Goal: Task Accomplishment & Management: Use online tool/utility

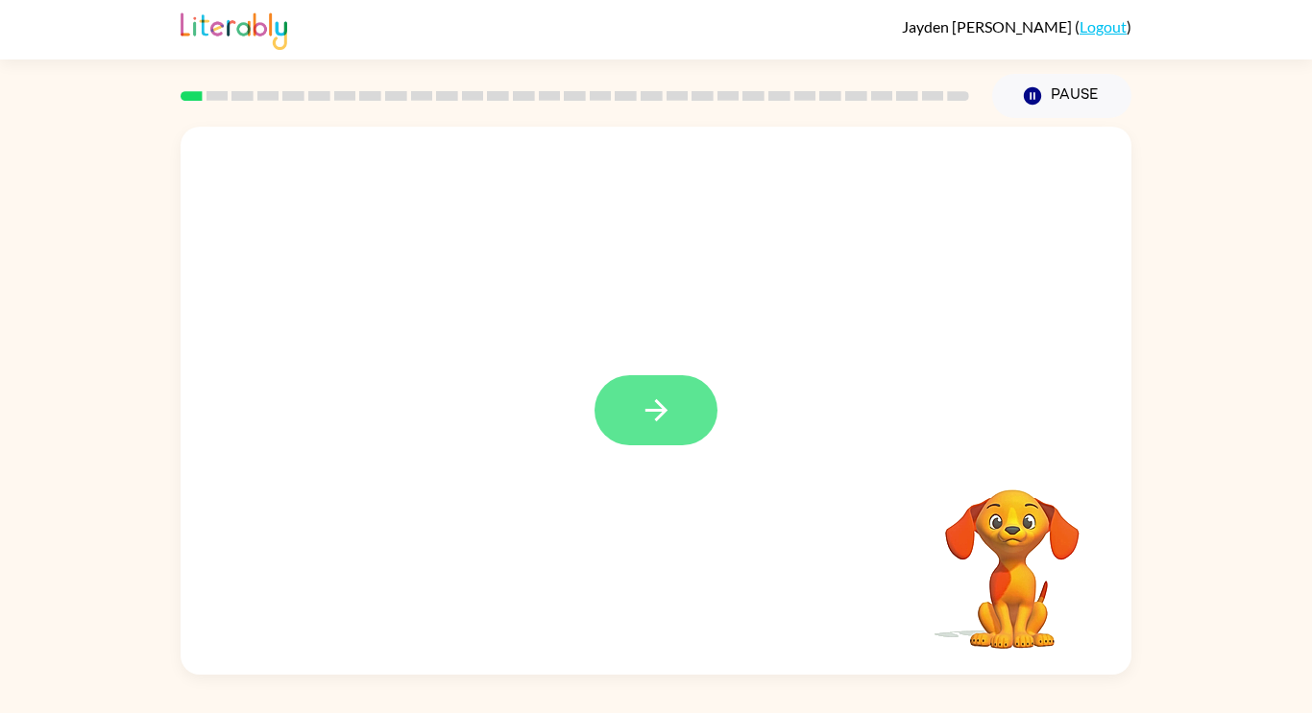
click at [675, 423] on button "button" at bounding box center [655, 410] width 123 height 70
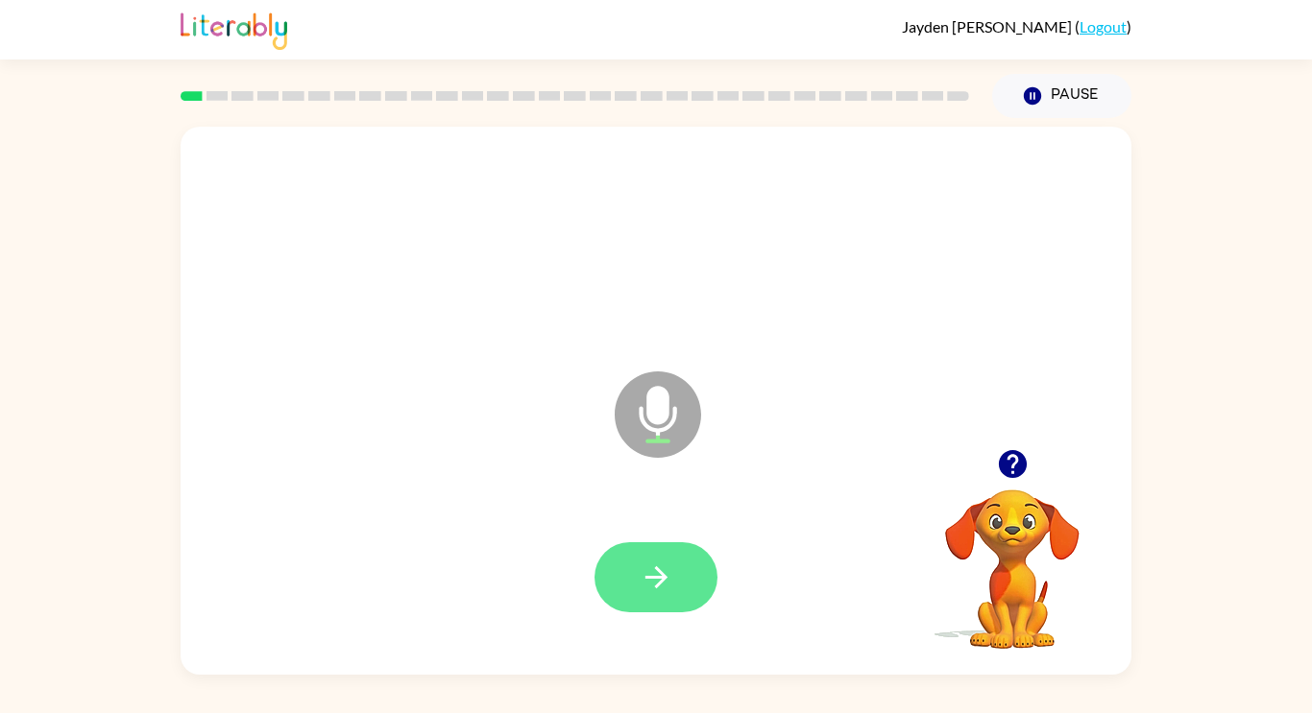
click at [663, 586] on icon "button" at bounding box center [657, 578] width 34 height 34
click at [648, 571] on icon "button" at bounding box center [657, 578] width 34 height 34
click at [677, 568] on button "button" at bounding box center [655, 578] width 123 height 70
click at [649, 583] on icon "button" at bounding box center [657, 578] width 34 height 34
click at [643, 605] on button "button" at bounding box center [655, 578] width 123 height 70
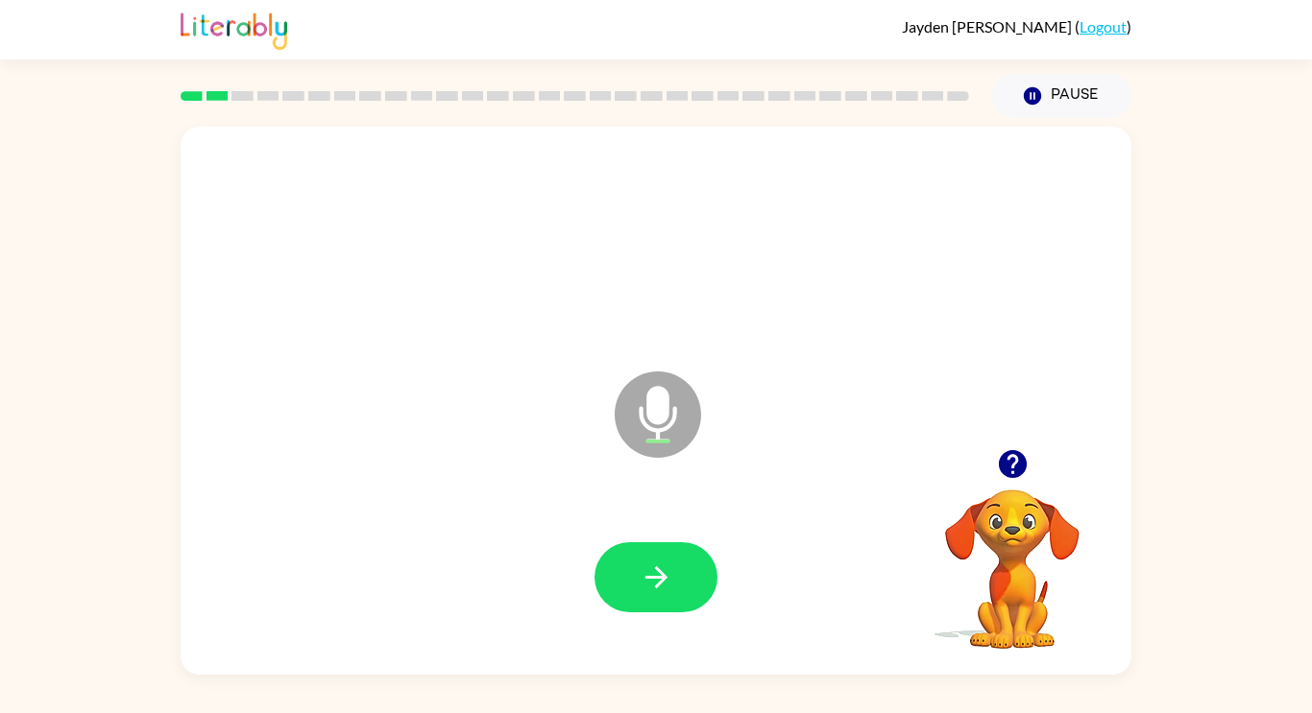
click at [1004, 471] on icon "button" at bounding box center [1012, 464] width 28 height 28
click at [685, 578] on button "button" at bounding box center [655, 578] width 123 height 70
click at [658, 564] on icon "button" at bounding box center [657, 578] width 34 height 34
click at [697, 571] on button "button" at bounding box center [655, 578] width 123 height 70
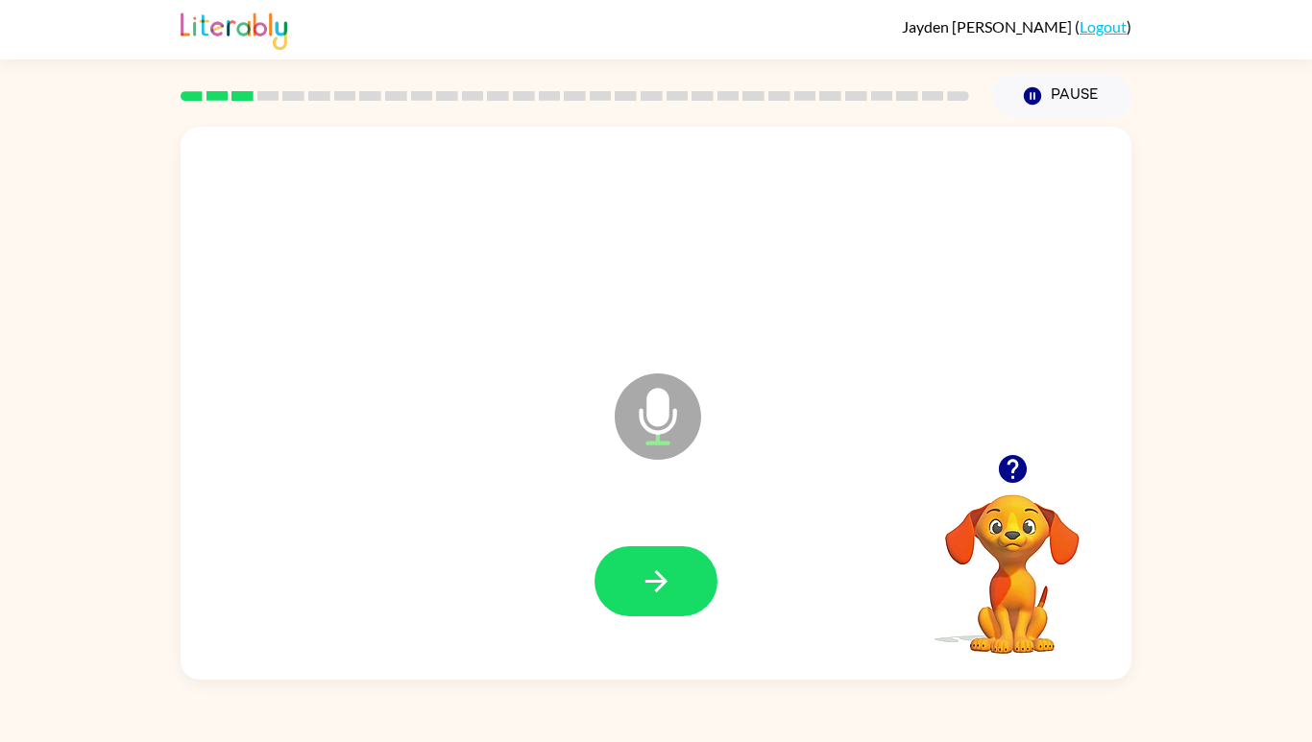
click at [689, 616] on button "button" at bounding box center [655, 581] width 123 height 70
click at [1014, 486] on icon "button" at bounding box center [1013, 469] width 34 height 34
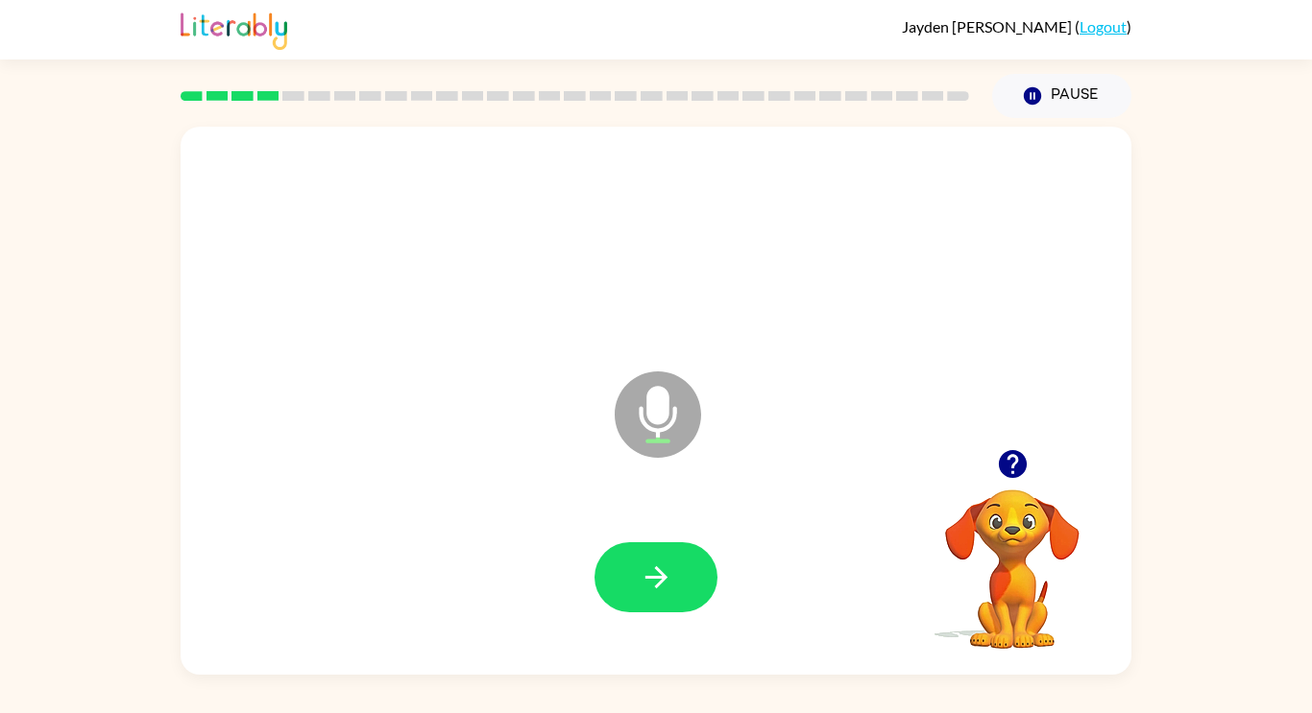
click at [997, 555] on video "Your browser must support playing .mp4 files to use Literably. Please try using…" at bounding box center [1012, 556] width 192 height 192
click at [1003, 470] on icon "button" at bounding box center [1012, 464] width 28 height 28
click at [996, 469] on icon "button" at bounding box center [1013, 464] width 34 height 34
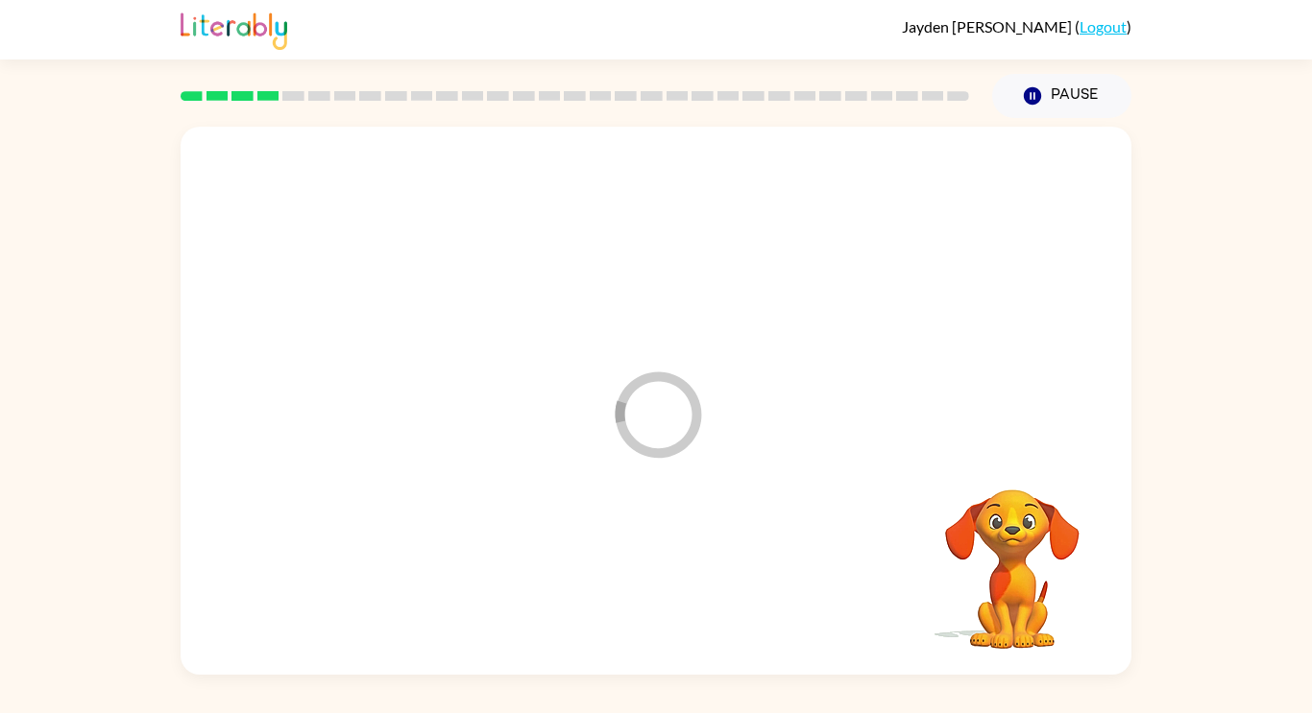
click at [665, 584] on div at bounding box center [656, 577] width 912 height 157
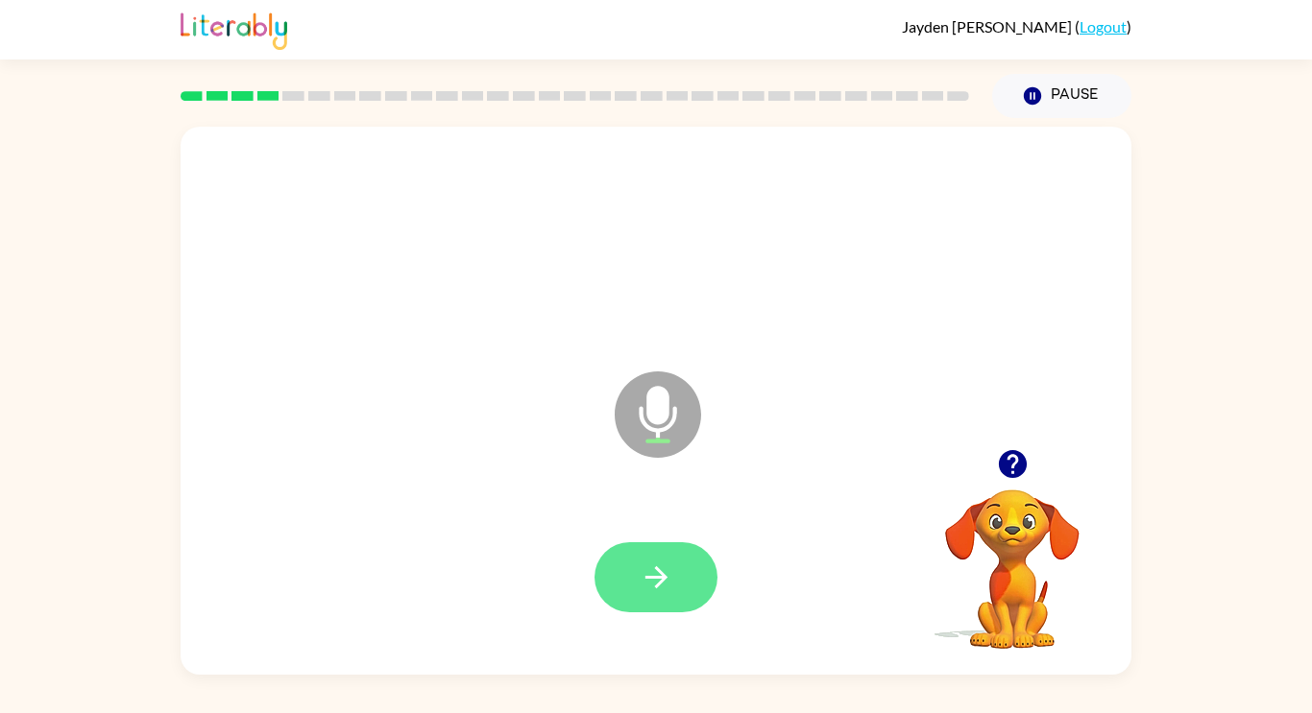
click at [673, 575] on button "button" at bounding box center [655, 578] width 123 height 70
click at [697, 610] on div at bounding box center [655, 578] width 123 height 70
click at [648, 593] on icon "button" at bounding box center [657, 578] width 34 height 34
click at [671, 574] on icon "button" at bounding box center [657, 578] width 34 height 34
click at [665, 585] on icon "button" at bounding box center [657, 578] width 34 height 34
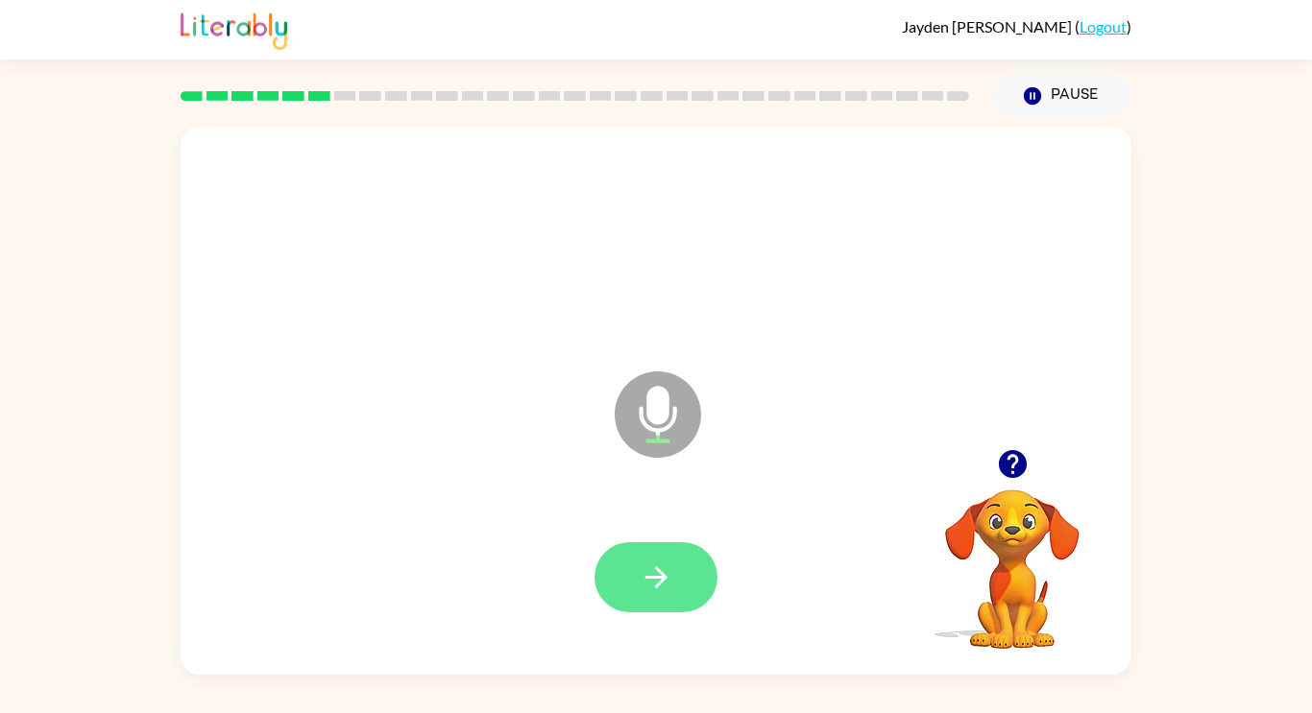
click at [680, 563] on button "button" at bounding box center [655, 578] width 123 height 70
click at [671, 581] on icon "button" at bounding box center [657, 578] width 34 height 34
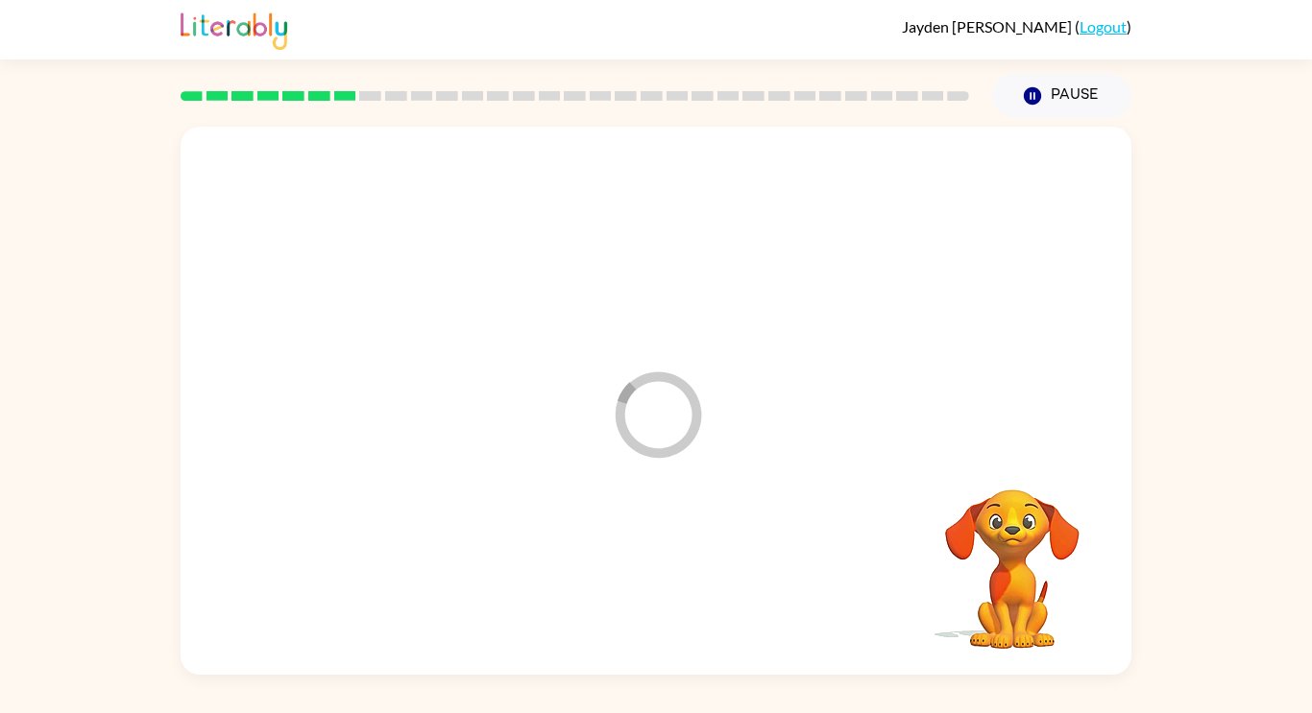
click at [687, 592] on div at bounding box center [656, 577] width 912 height 157
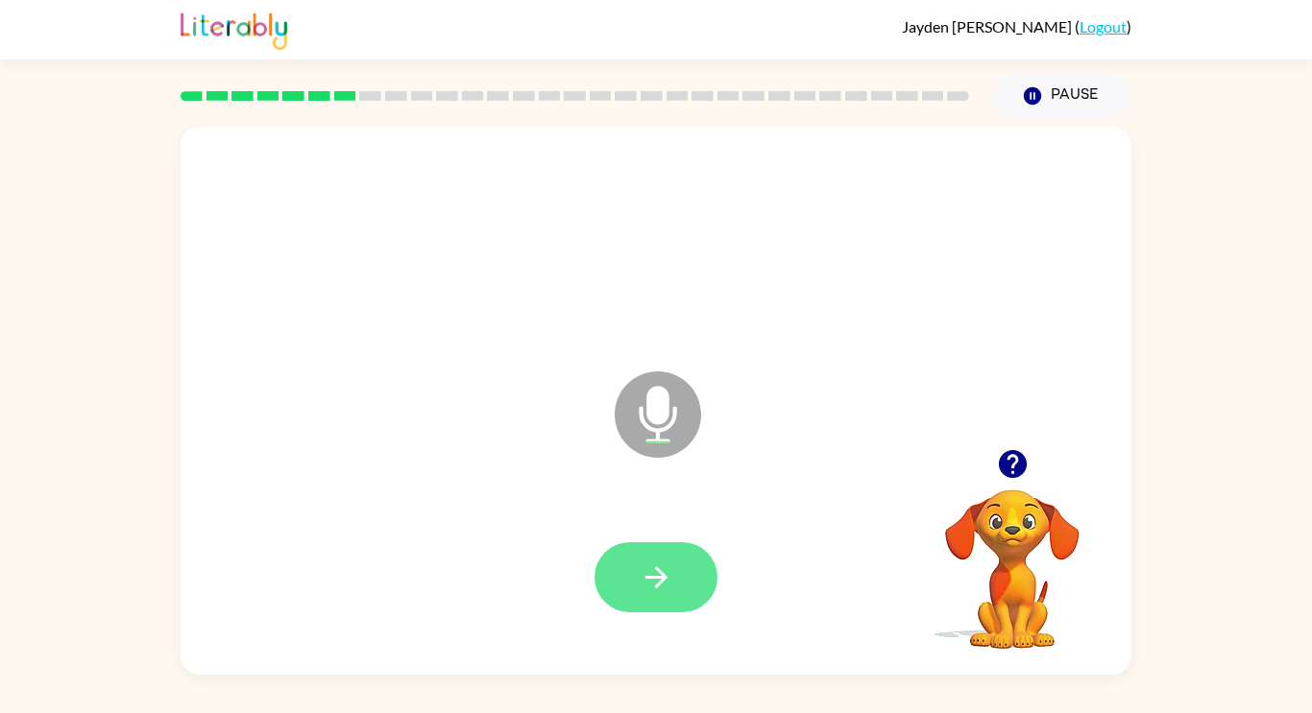
click at [680, 584] on button "button" at bounding box center [655, 578] width 123 height 70
click at [697, 554] on button "button" at bounding box center [655, 578] width 123 height 70
click at [996, 470] on icon "button" at bounding box center [1013, 464] width 34 height 34
click at [661, 591] on icon "button" at bounding box center [657, 578] width 34 height 34
click at [669, 582] on icon "button" at bounding box center [657, 578] width 34 height 34
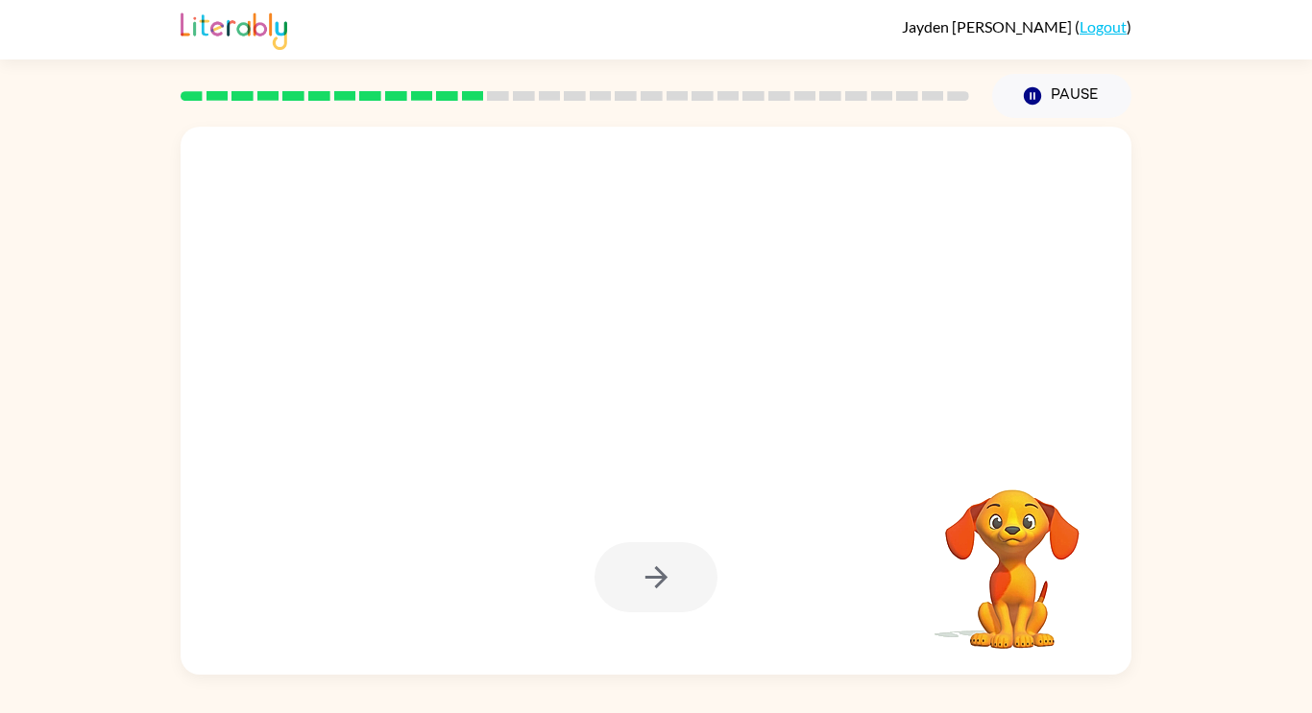
click at [0, 416] on div "Your browser must support playing .mp4 files to use Literably. Please try using…" at bounding box center [656, 396] width 1312 height 557
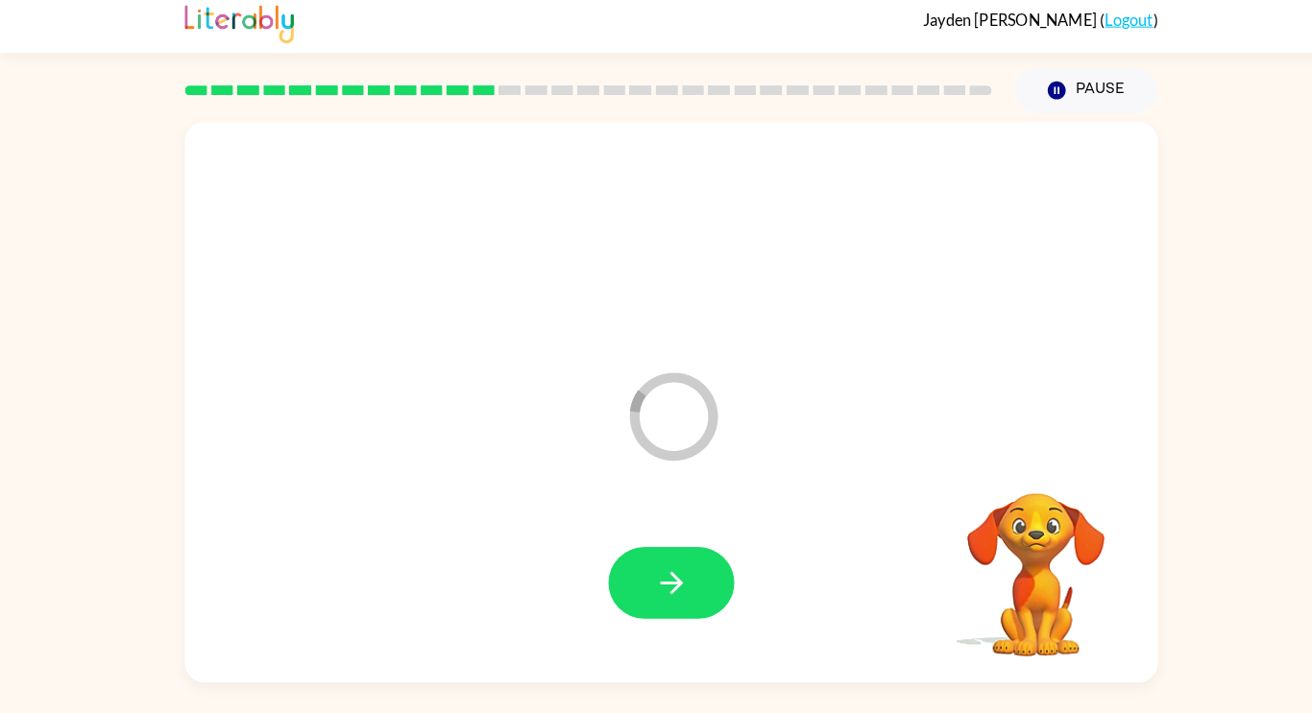
click at [1013, 466] on video "Your browser must support playing .mp4 files to use Literably. Please try using…" at bounding box center [1012, 556] width 192 height 192
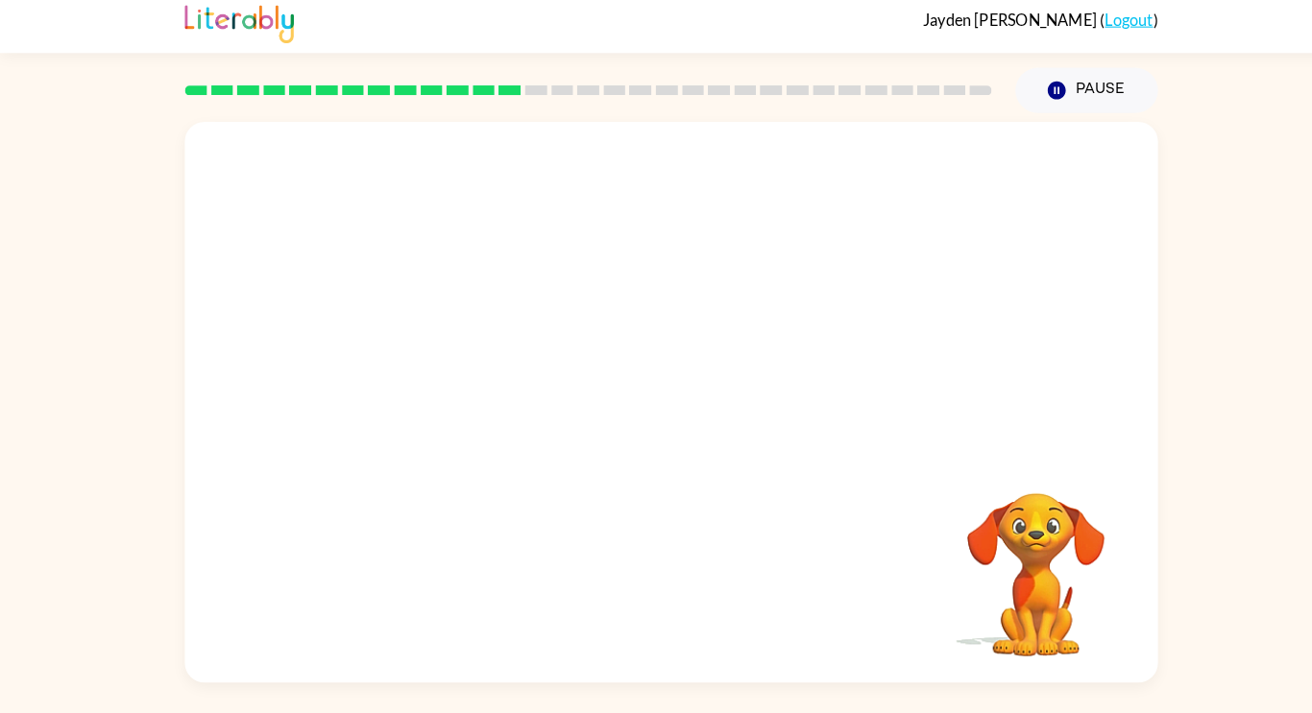
click at [0, 656] on div "Your browser must support playing .mp4 files to use Literably. Please try using…" at bounding box center [656, 396] width 1312 height 557
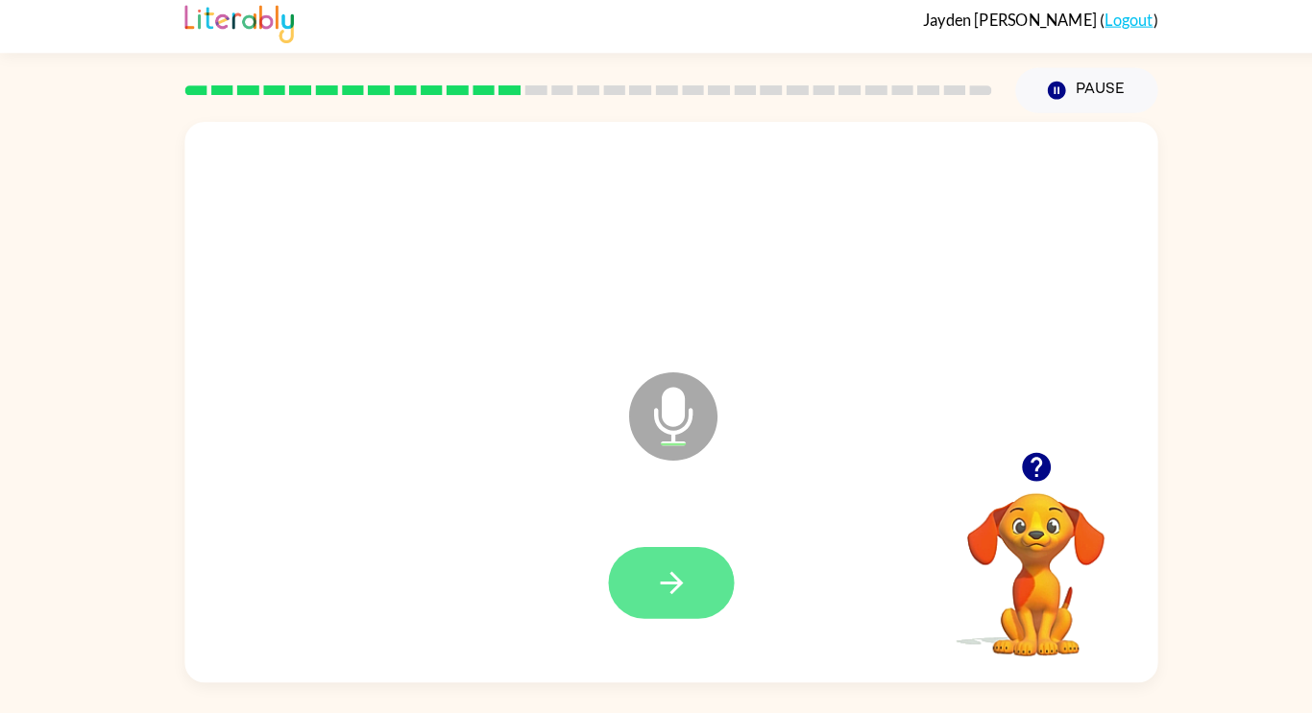
click at [643, 585] on icon "button" at bounding box center [657, 578] width 34 height 34
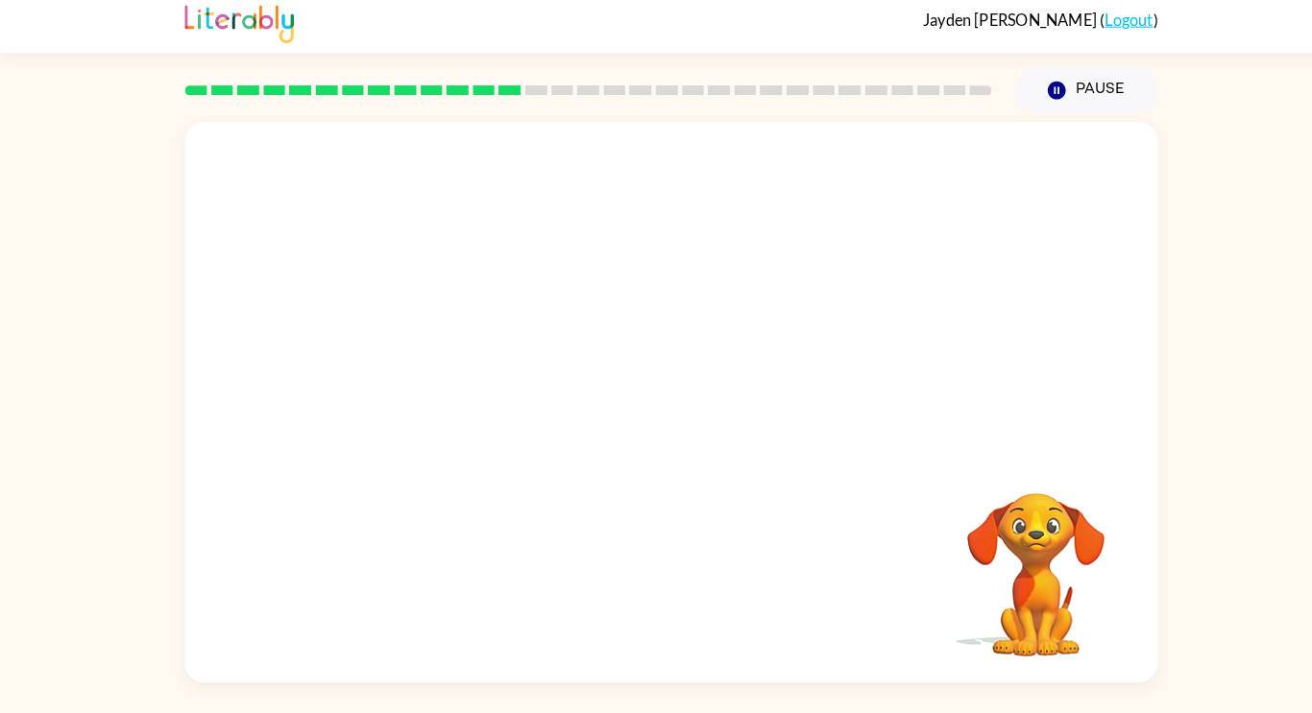
click at [1281, 511] on div "Your browser must support playing .mp4 files to use Literably. Please try using…" at bounding box center [656, 396] width 1312 height 557
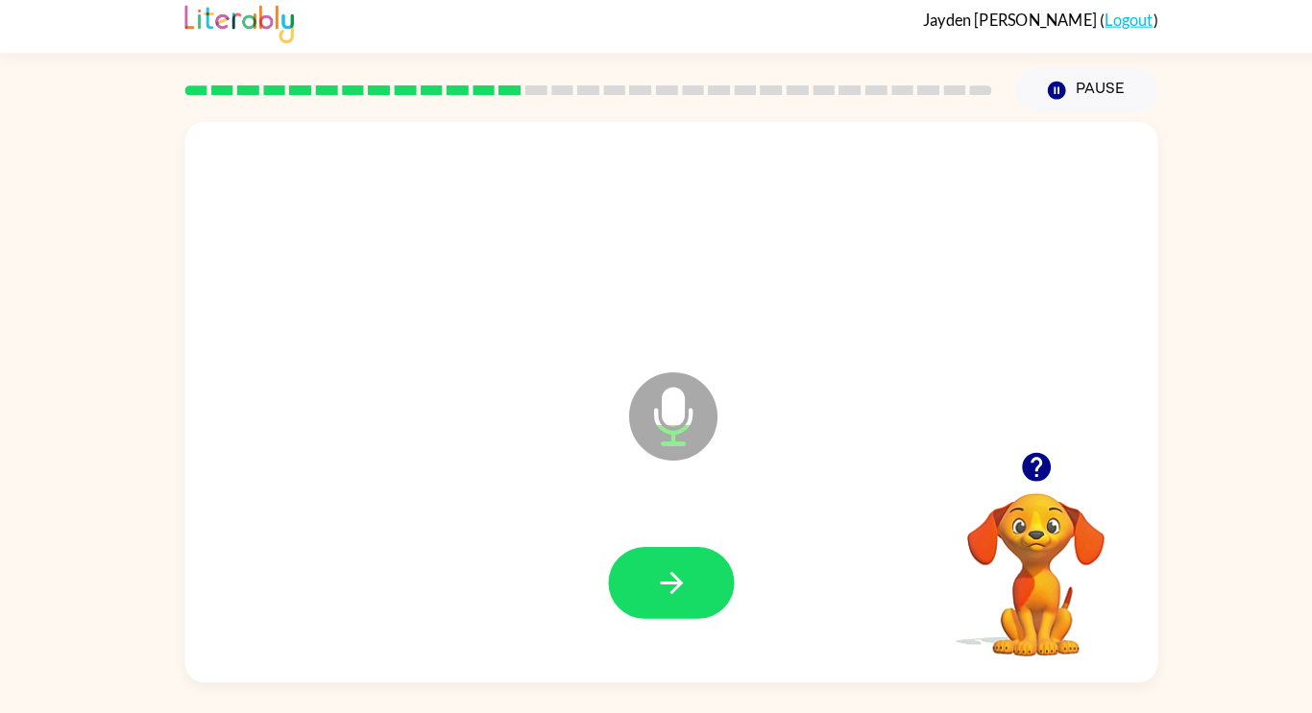
click at [1018, 463] on icon "button" at bounding box center [1012, 464] width 28 height 28
click at [600, 560] on button "button" at bounding box center [655, 578] width 123 height 70
click at [633, 601] on button "button" at bounding box center [655, 578] width 123 height 70
click at [662, 583] on icon "button" at bounding box center [655, 578] width 22 height 22
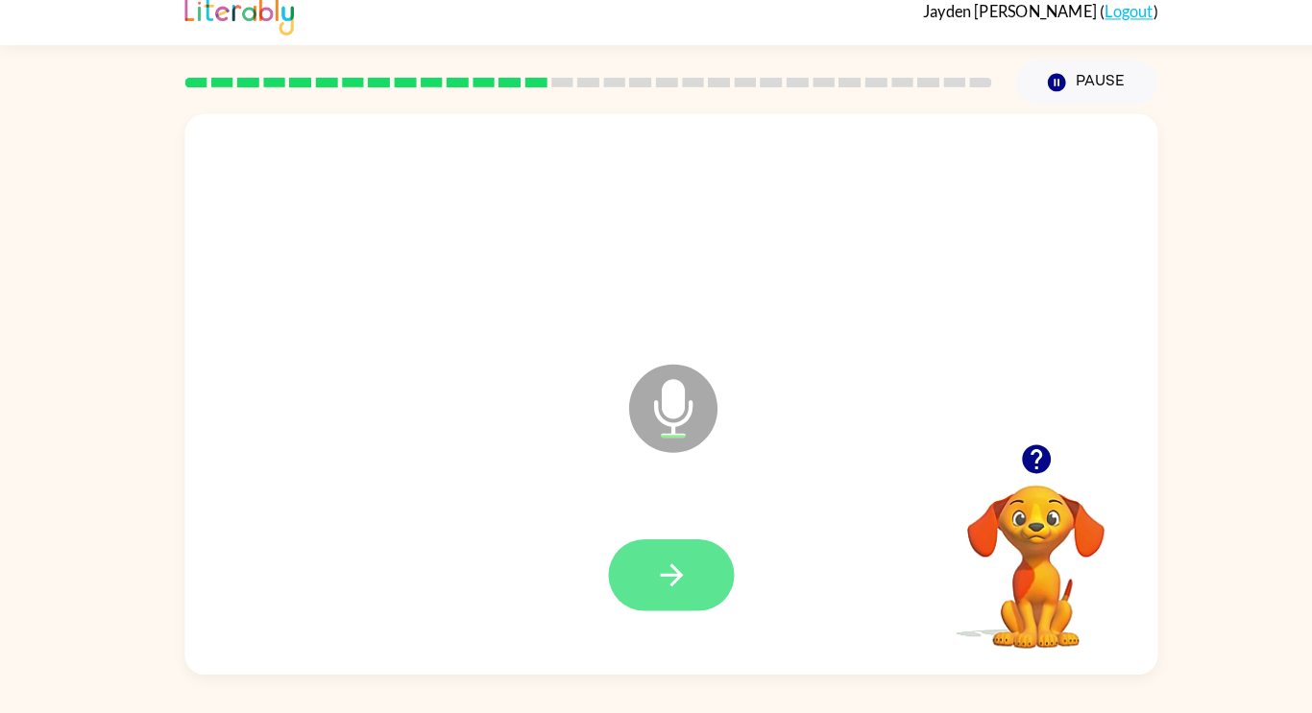
click at [670, 583] on icon "button" at bounding box center [657, 578] width 34 height 34
click at [665, 580] on div at bounding box center [655, 578] width 123 height 70
click at [670, 578] on div at bounding box center [655, 578] width 123 height 70
click at [660, 572] on div at bounding box center [655, 578] width 123 height 70
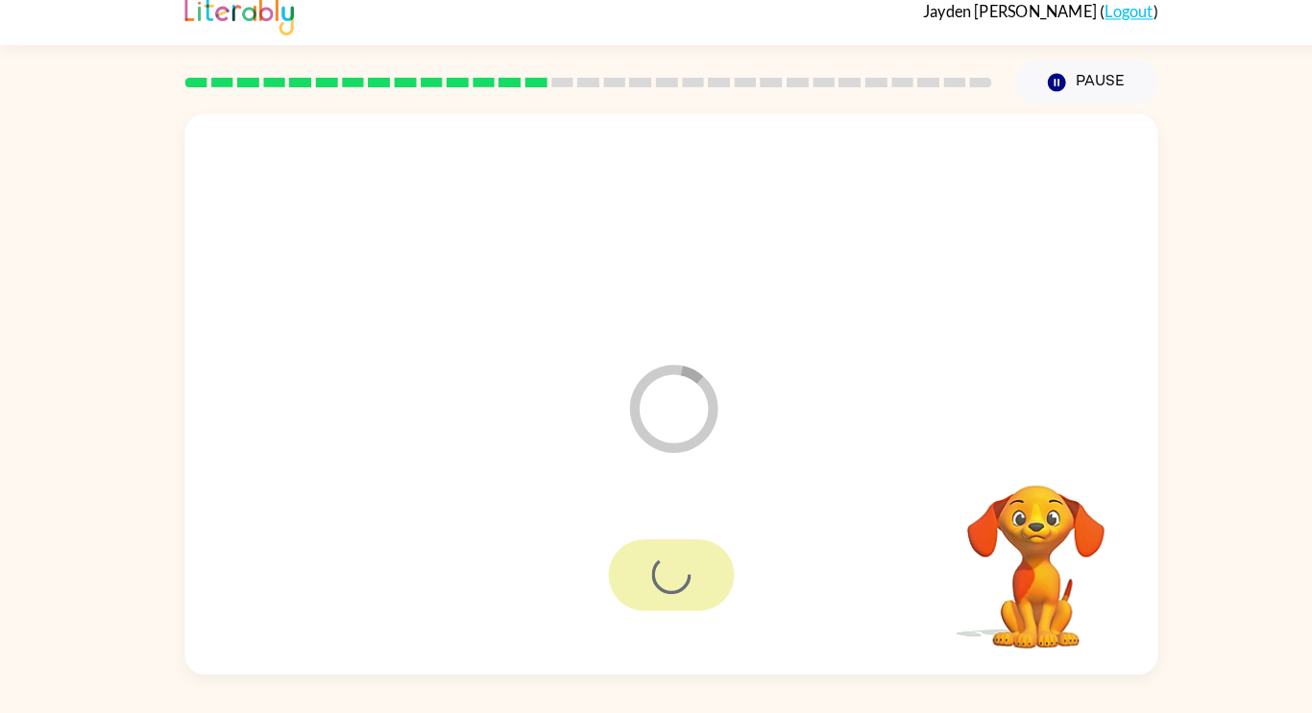
click at [658, 568] on div at bounding box center [655, 578] width 123 height 70
click at [638, 580] on div at bounding box center [655, 578] width 123 height 70
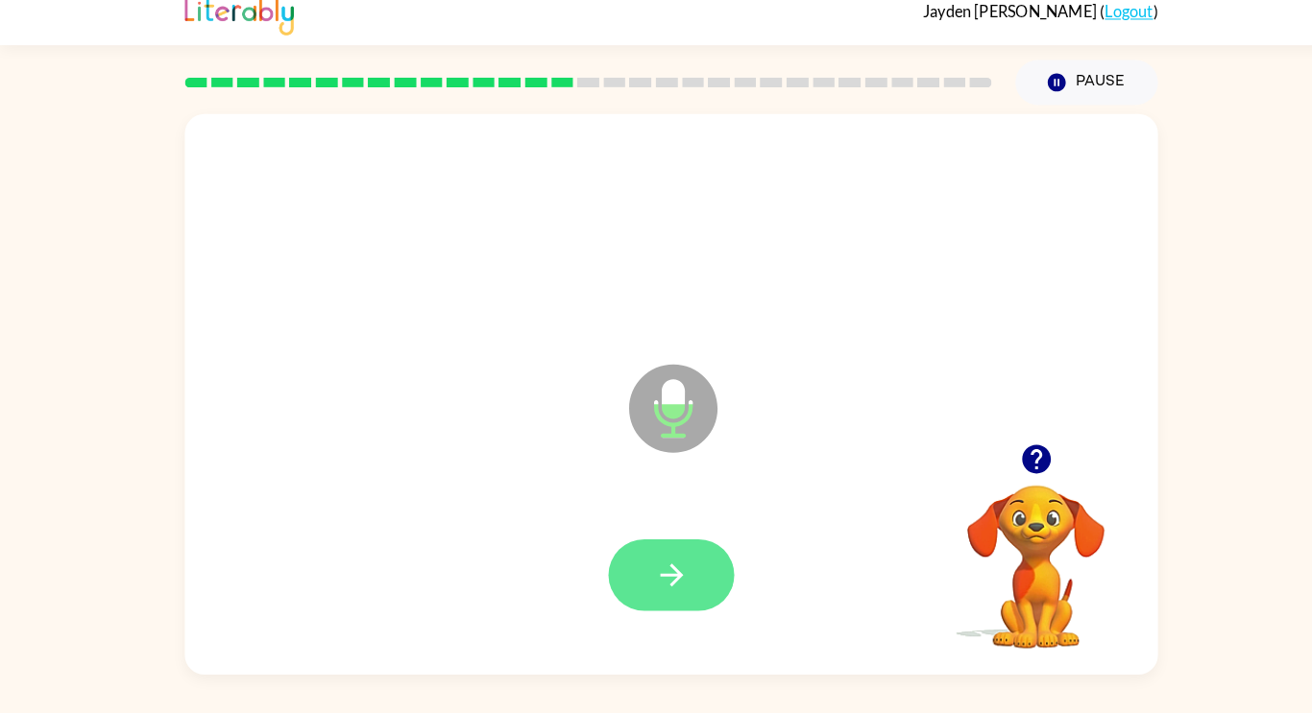
click at [611, 577] on button "button" at bounding box center [655, 578] width 123 height 70
click at [1016, 471] on icon "button" at bounding box center [1012, 464] width 28 height 28
click at [0, 652] on div "Microphone The Microphone is here when it is your turn to talk Your browser mus…" at bounding box center [656, 396] width 1312 height 557
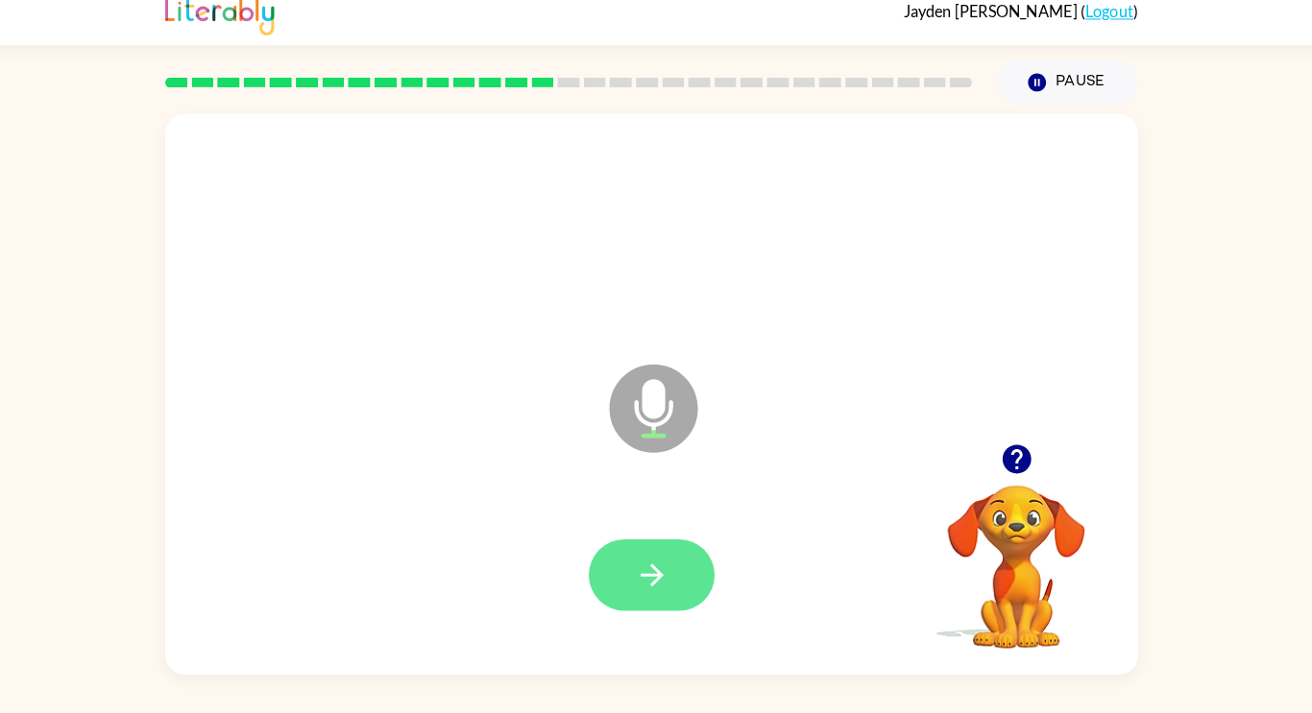
click at [659, 575] on icon "button" at bounding box center [657, 578] width 34 height 34
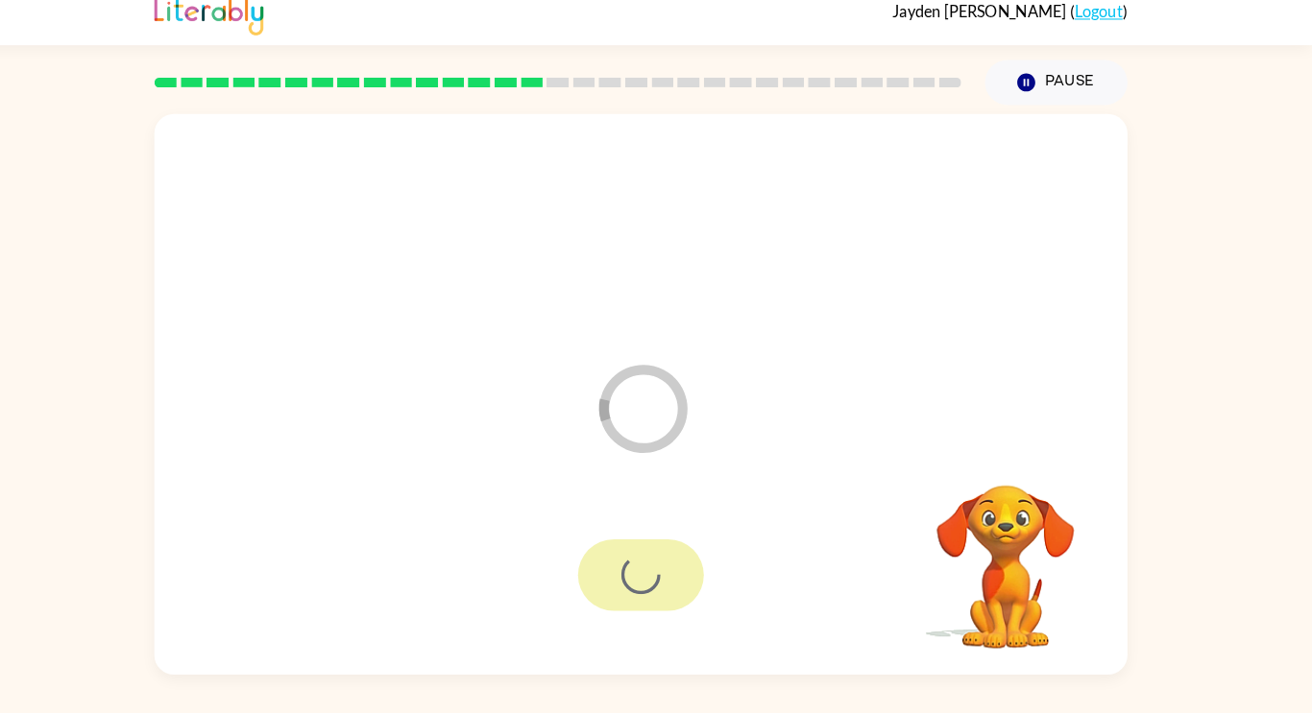
click at [692, 566] on div at bounding box center [655, 578] width 123 height 70
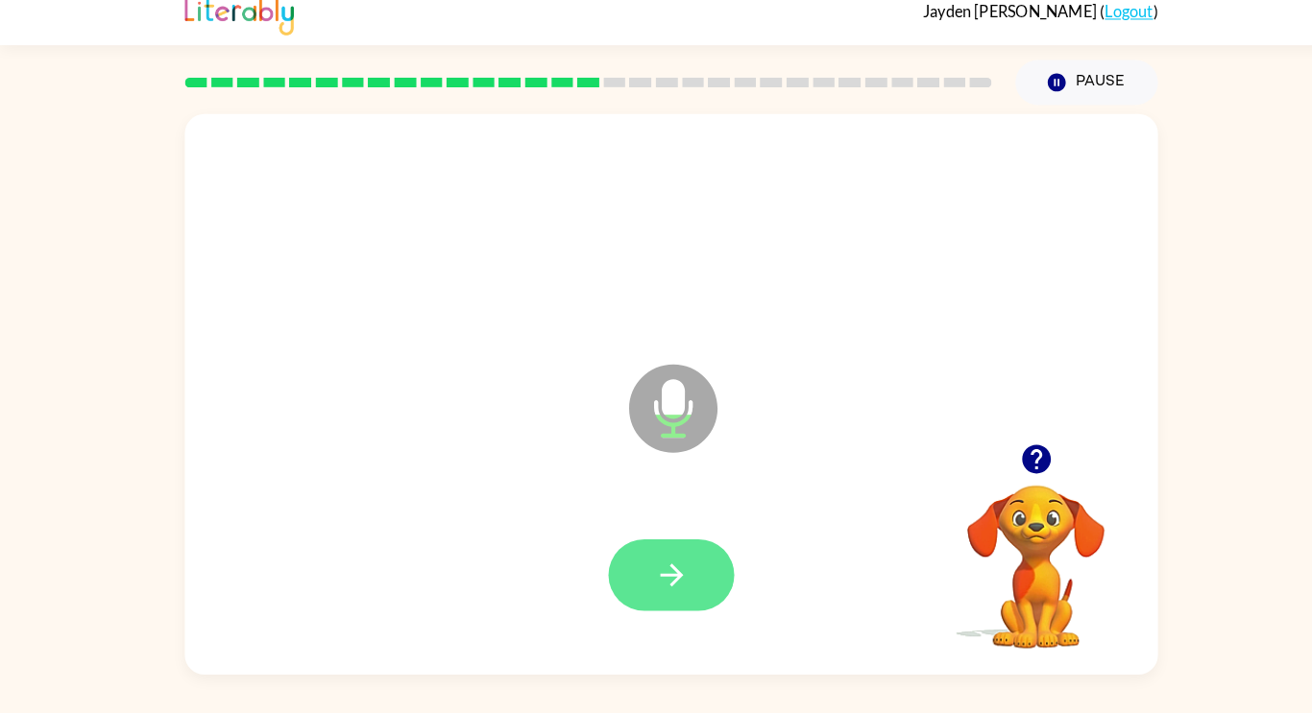
click at [653, 605] on button "button" at bounding box center [655, 578] width 123 height 70
click at [650, 605] on button "button" at bounding box center [655, 578] width 123 height 70
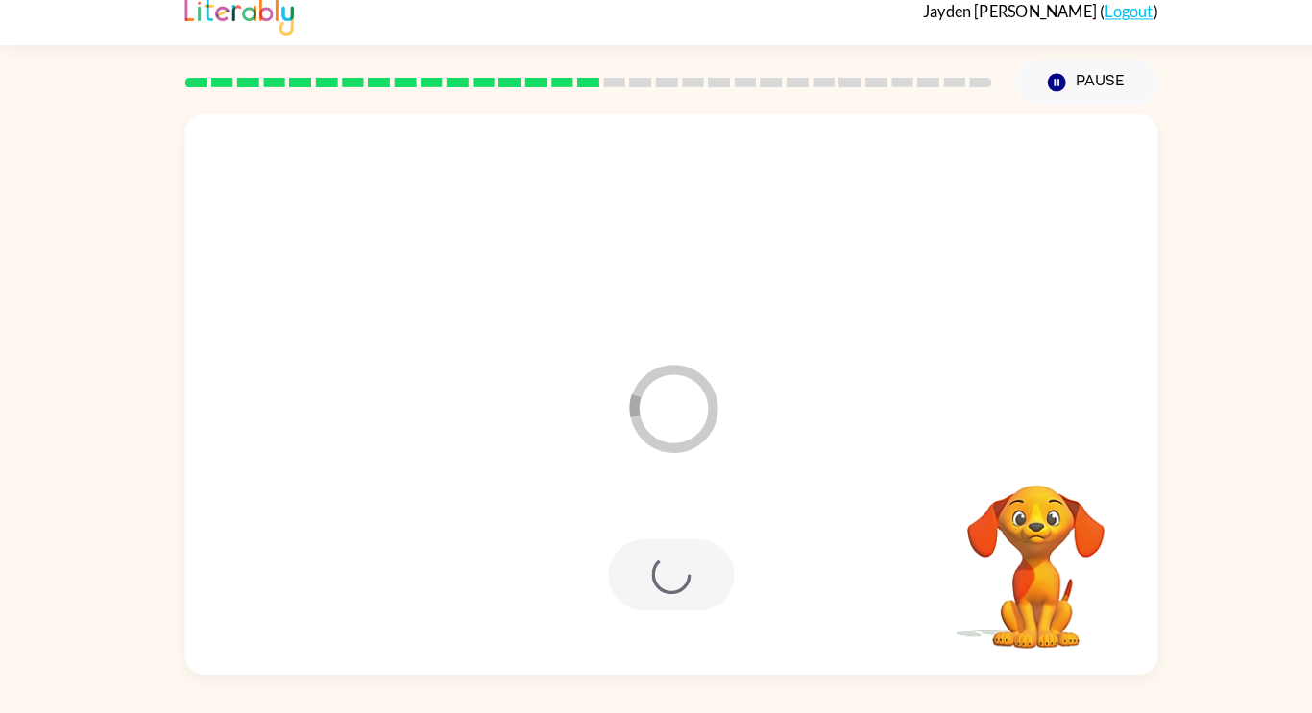
click at [659, 587] on div at bounding box center [655, 578] width 123 height 70
click at [656, 597] on div at bounding box center [655, 578] width 123 height 70
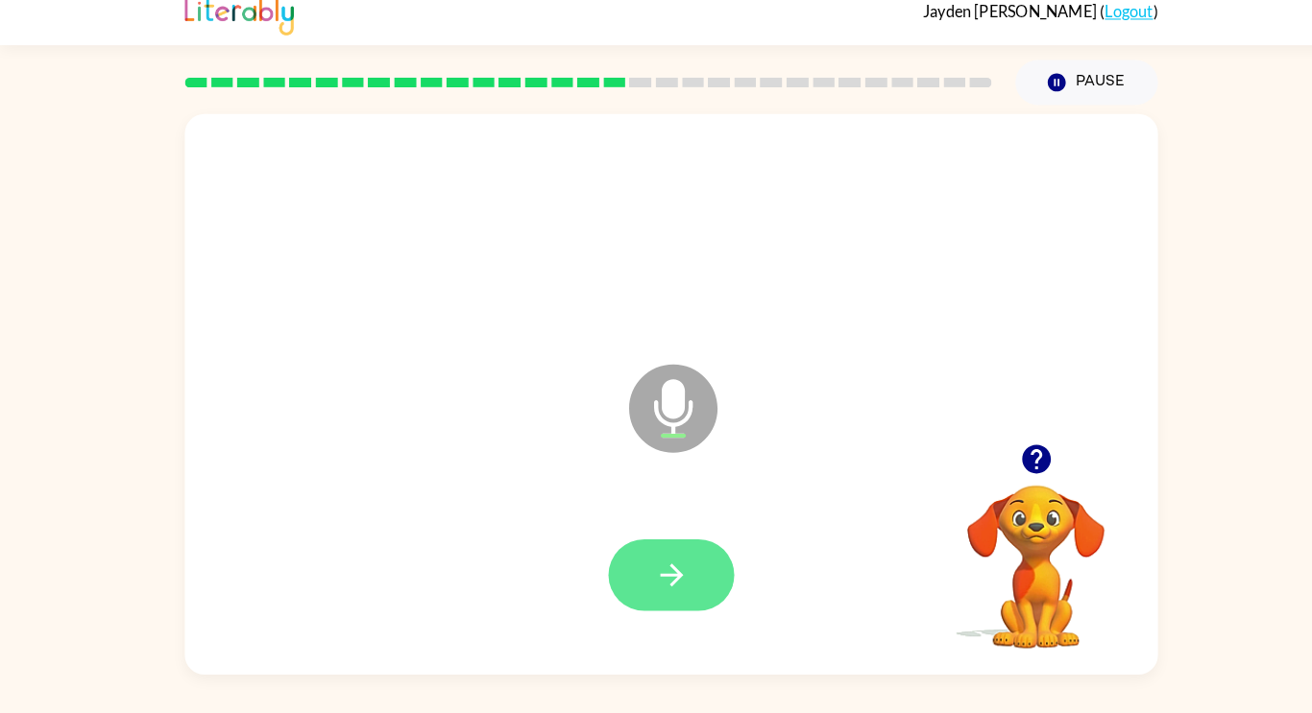
click at [658, 584] on icon "button" at bounding box center [655, 578] width 22 height 22
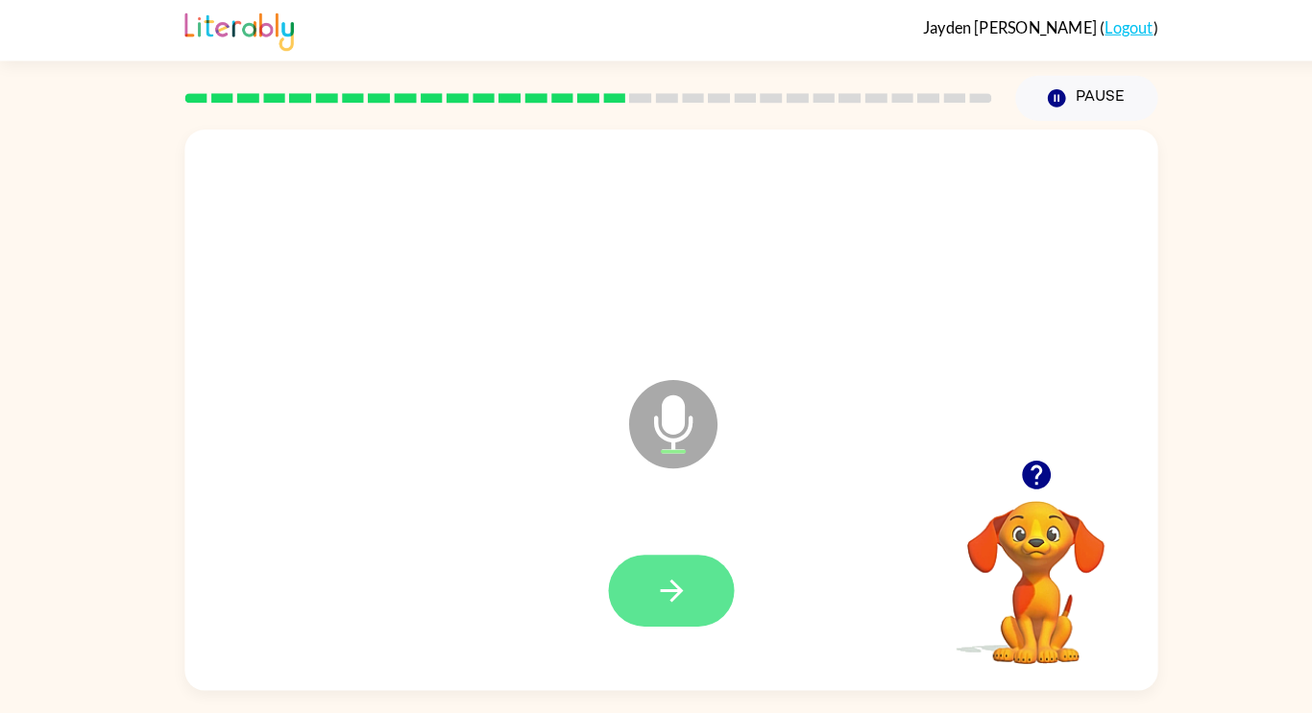
click at [658, 574] on icon "button" at bounding box center [657, 578] width 34 height 34
click at [684, 580] on button "button" at bounding box center [655, 578] width 123 height 70
click at [576, 303] on div at bounding box center [656, 243] width 912 height 157
click at [671, 585] on icon "button" at bounding box center [657, 578] width 34 height 34
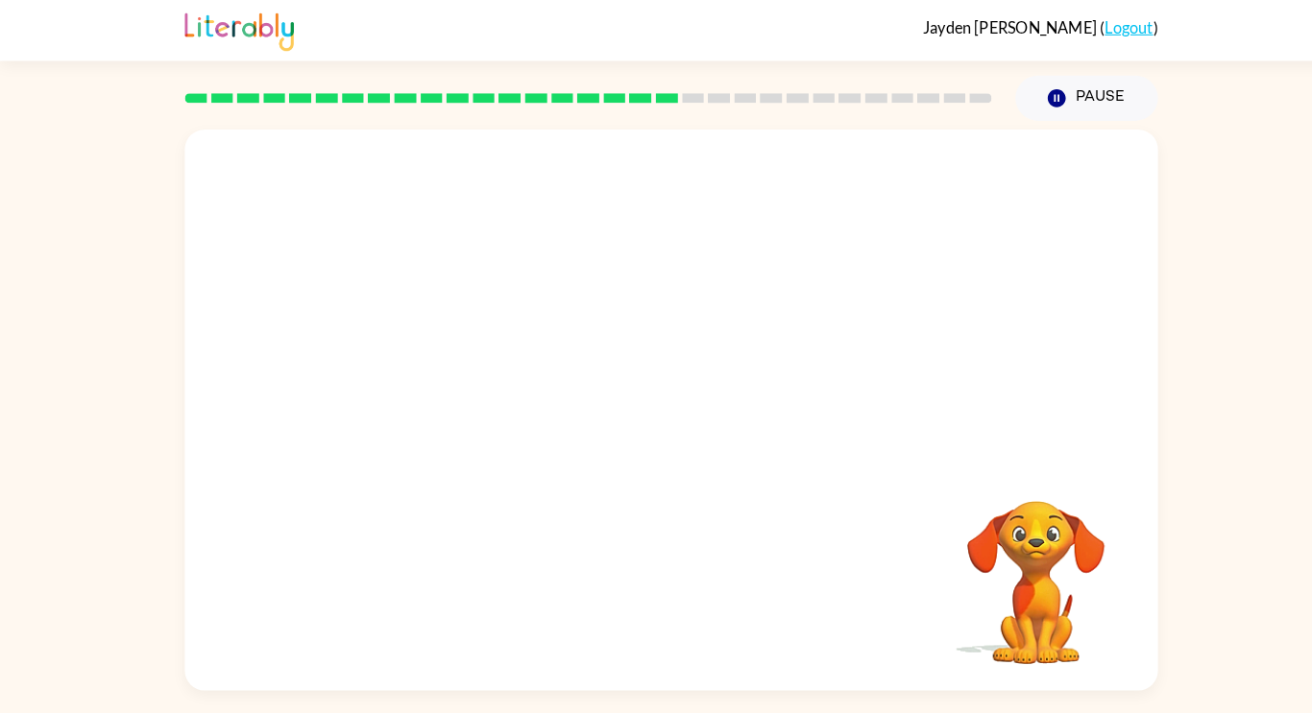
click at [0, 595] on div "Your browser must support playing .mp4 files to use Literably. Please try using…" at bounding box center [656, 396] width 1312 height 557
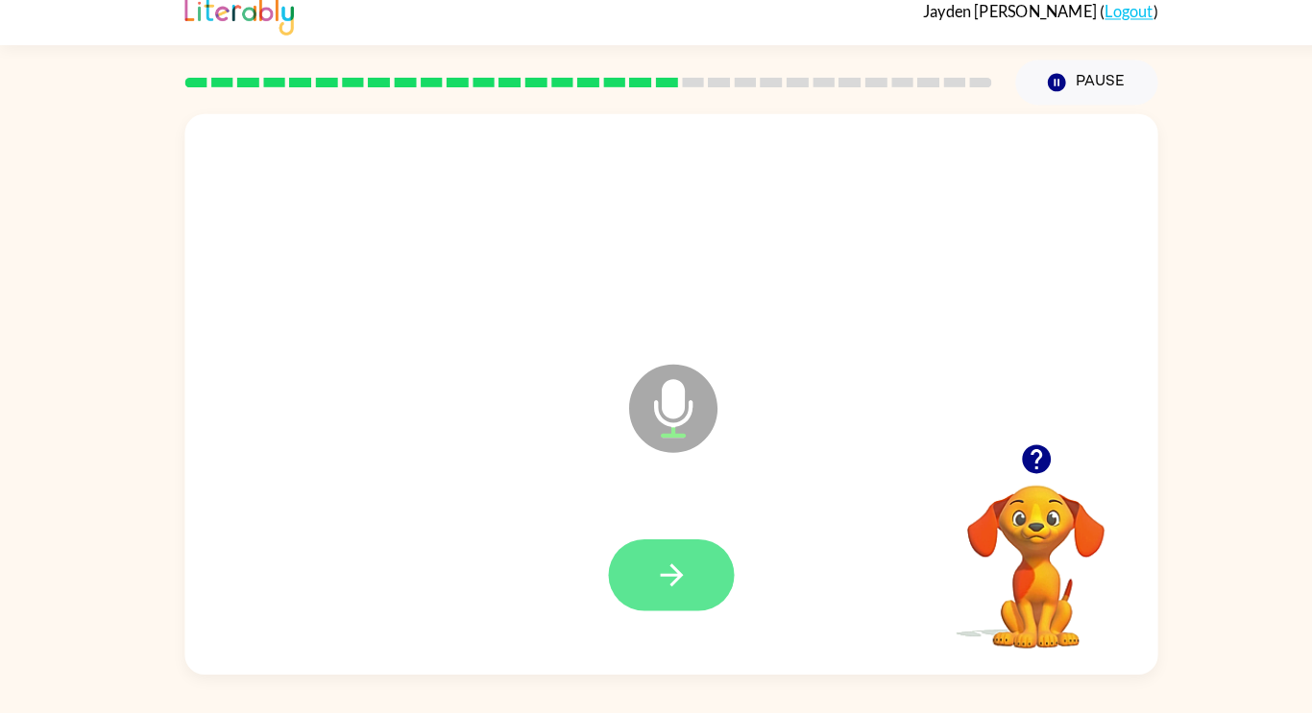
click at [651, 577] on icon "button" at bounding box center [655, 578] width 22 height 22
click at [690, 576] on button "button" at bounding box center [655, 578] width 123 height 70
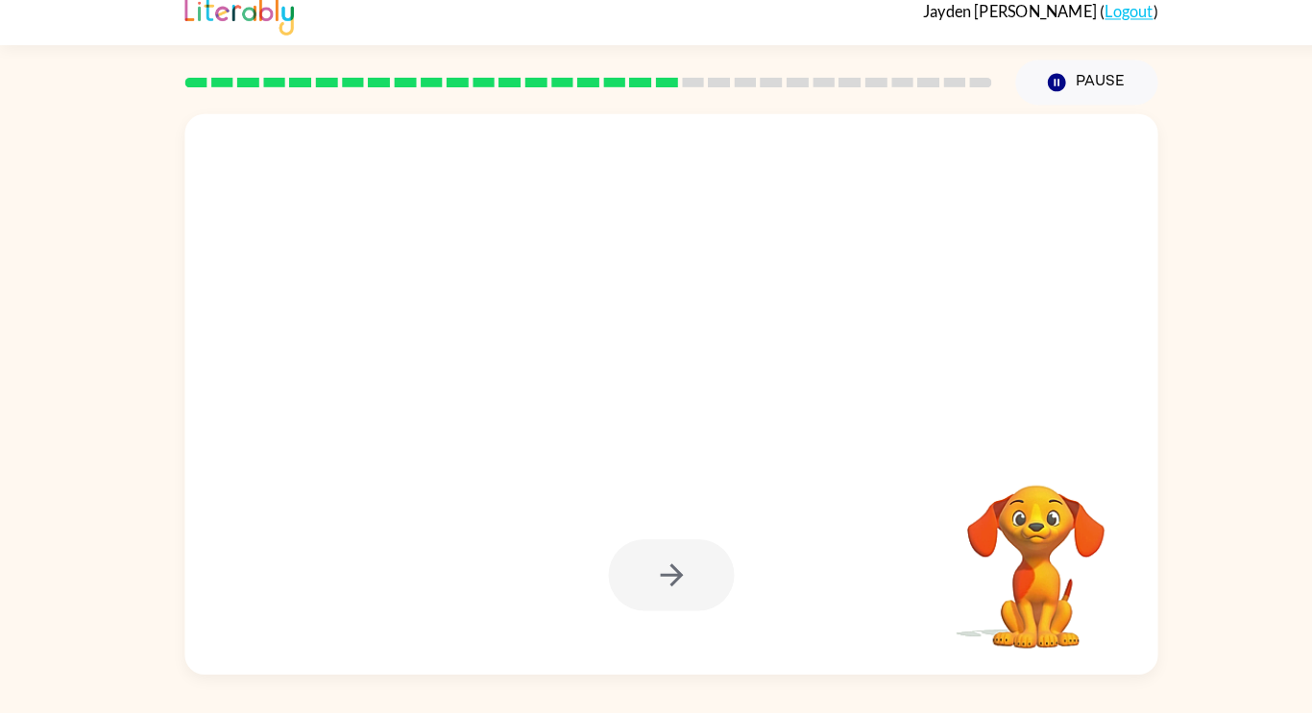
click at [0, 700] on div "[PERSON_NAME] ( Logout ) Pause Pause Your browser must support playing .mp4 fil…" at bounding box center [656, 356] width 1312 height 713
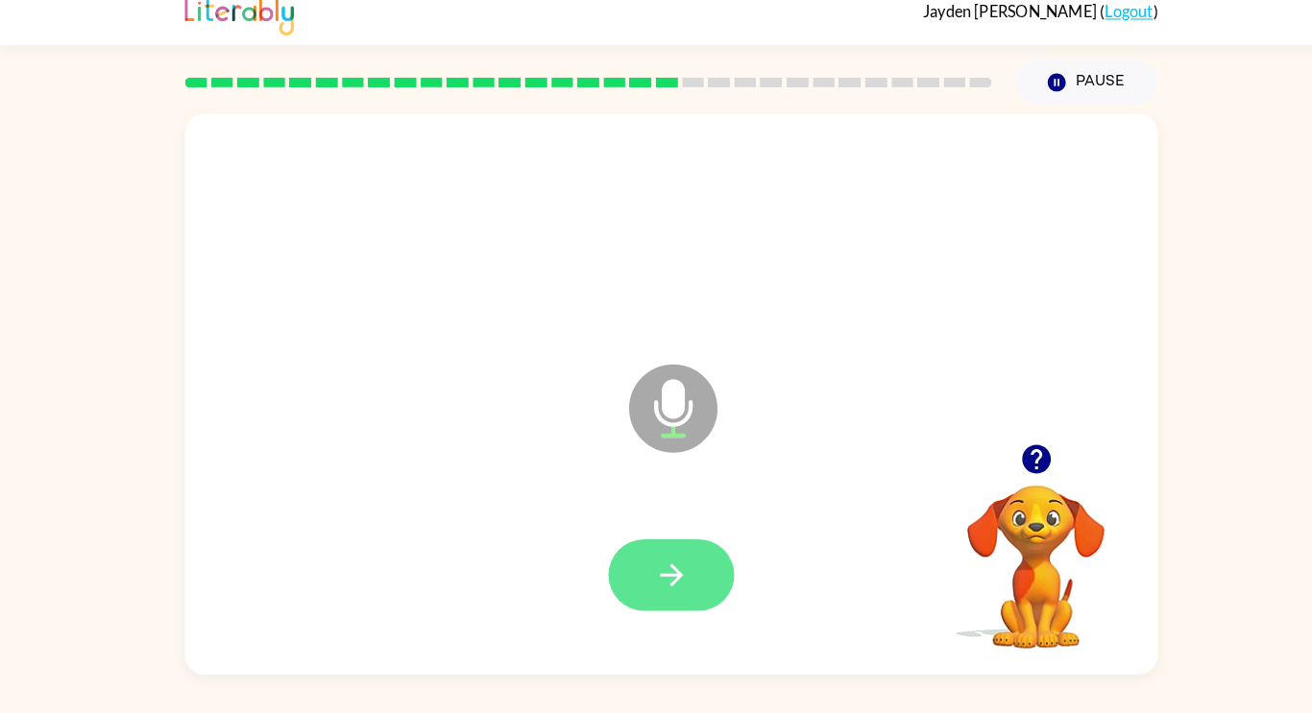
click at [674, 572] on button "button" at bounding box center [655, 578] width 123 height 70
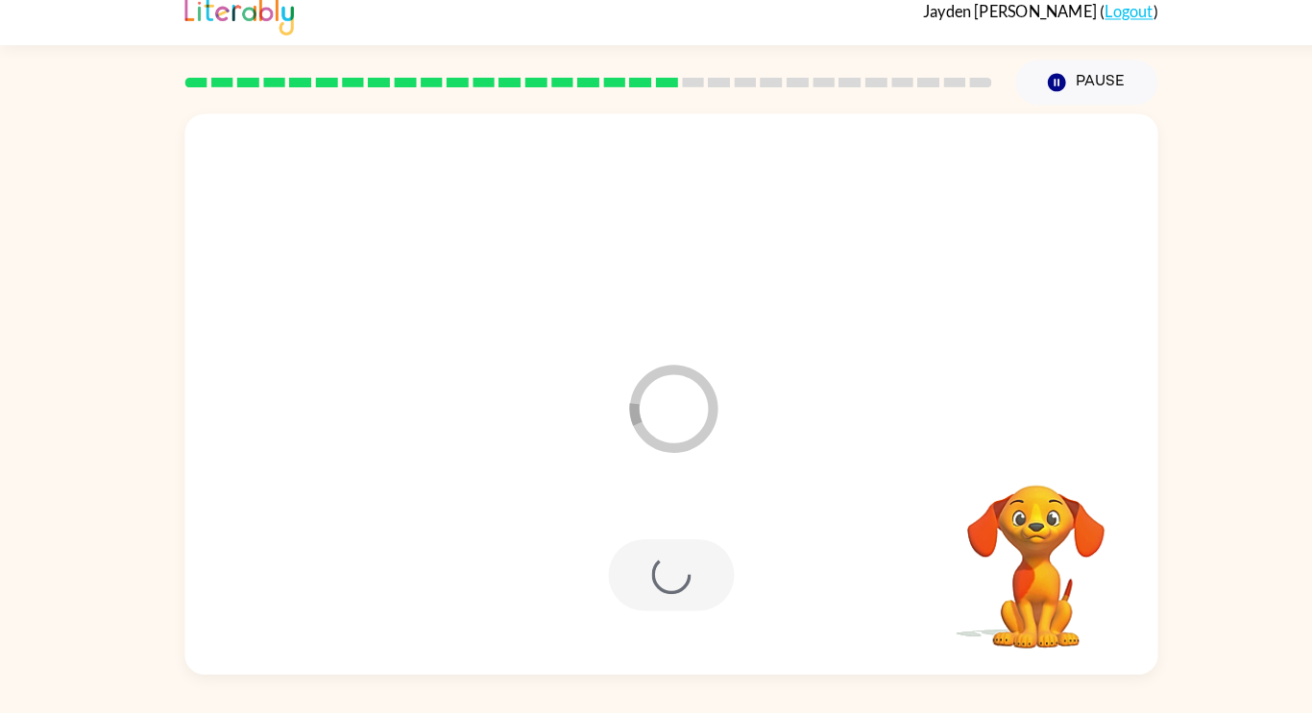
click at [0, 709] on div "[PERSON_NAME] ( Logout ) Pause Pause Loader Your response is being sent to our …" at bounding box center [656, 356] width 1312 height 713
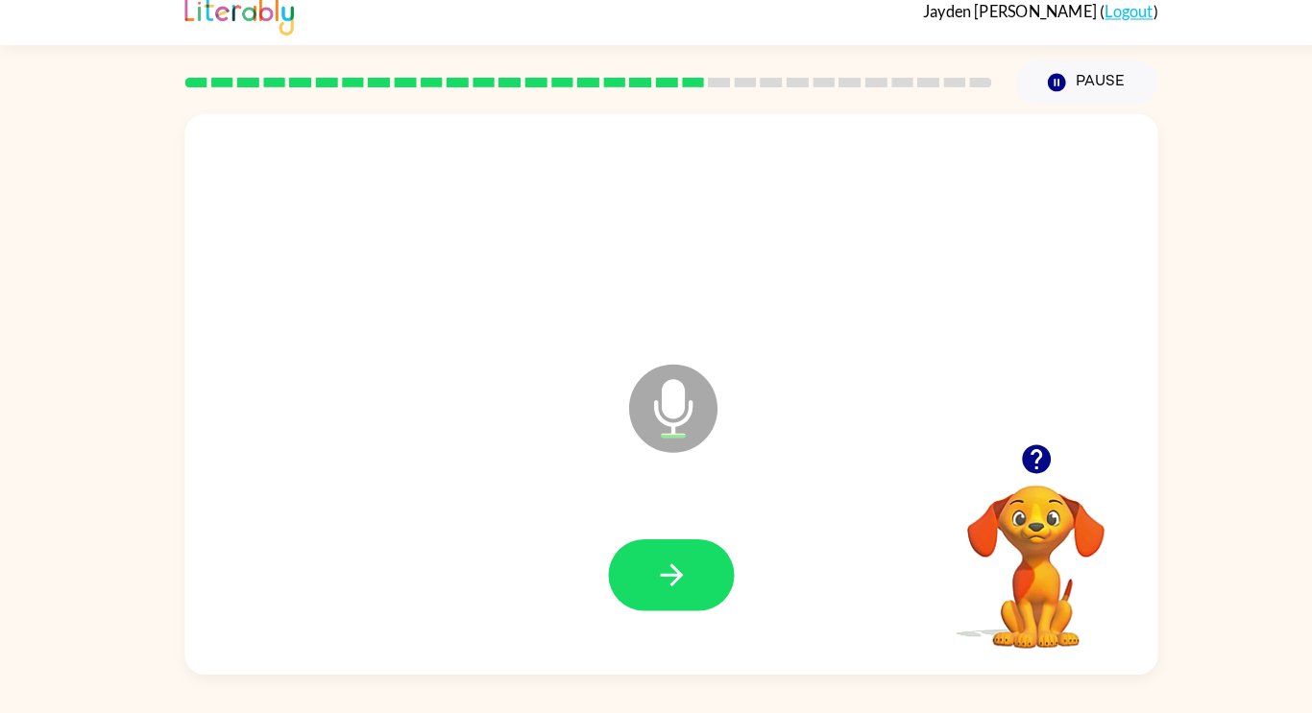
click at [1017, 467] on icon "button" at bounding box center [1012, 464] width 28 height 28
click at [670, 590] on icon "button" at bounding box center [657, 578] width 34 height 34
click at [666, 594] on button "button" at bounding box center [655, 578] width 123 height 70
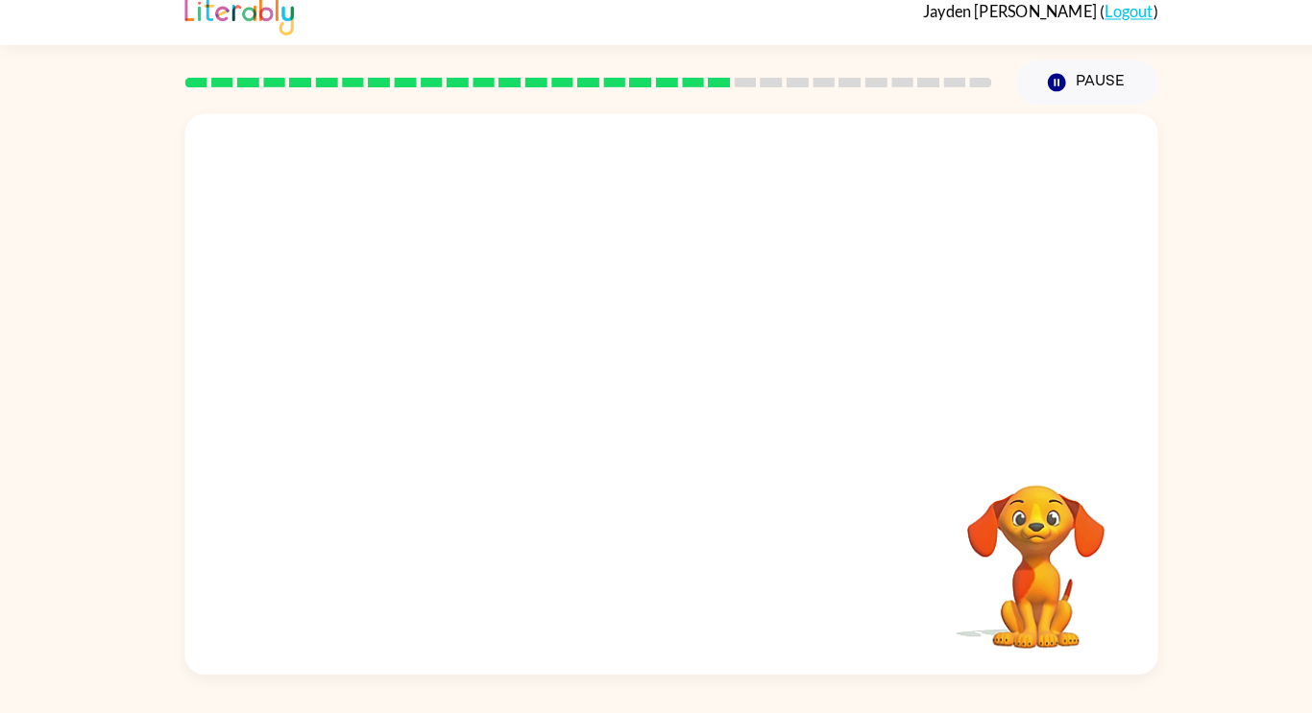
drag, startPoint x: 666, startPoint y: 594, endPoint x: 686, endPoint y: 257, distance: 337.6
click at [686, 257] on div at bounding box center [656, 401] width 951 height 548
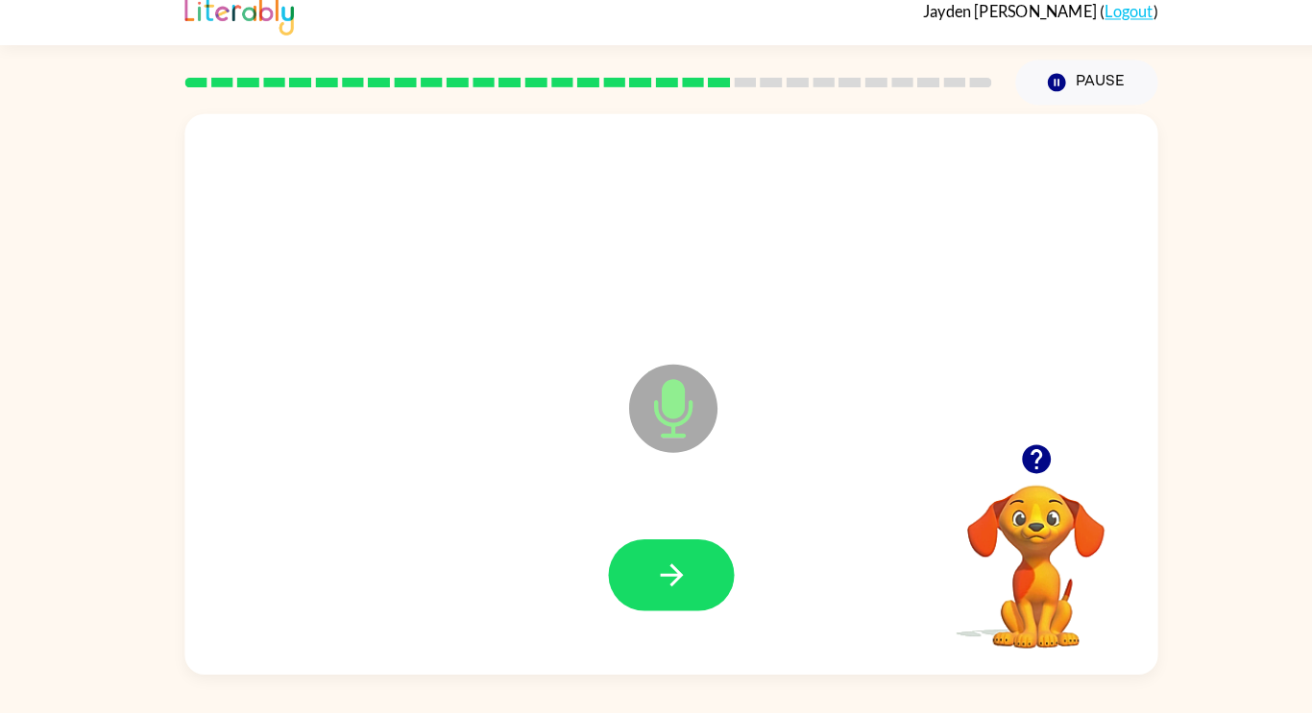
click at [1010, 449] on icon "button" at bounding box center [1013, 464] width 34 height 34
click at [683, 587] on button "button" at bounding box center [655, 578] width 123 height 70
click at [659, 582] on icon "button" at bounding box center [655, 578] width 22 height 22
click at [1006, 472] on icon "button" at bounding box center [1012, 464] width 28 height 28
click at [654, 589] on icon "button" at bounding box center [657, 578] width 34 height 34
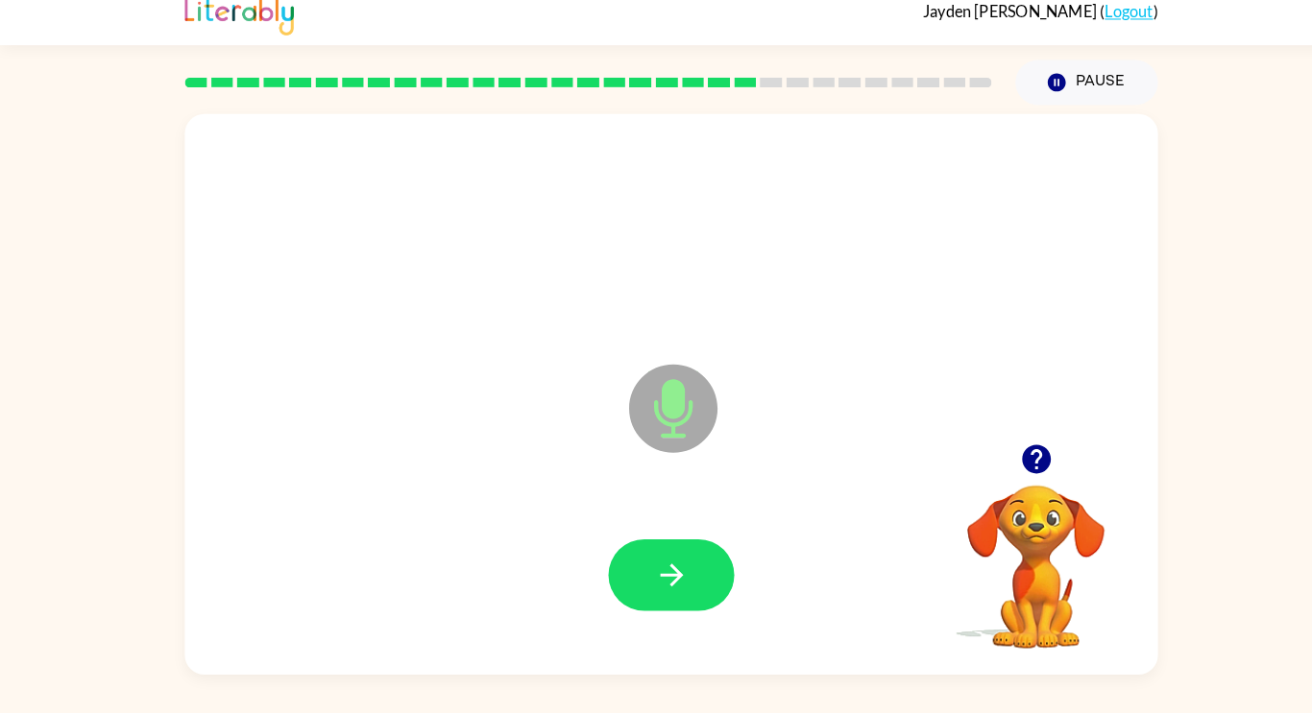
click at [0, 406] on div "Microphone The Microphone is here when it is your turn to talk Your browser mus…" at bounding box center [656, 396] width 1312 height 557
click at [700, 578] on button "button" at bounding box center [655, 578] width 123 height 70
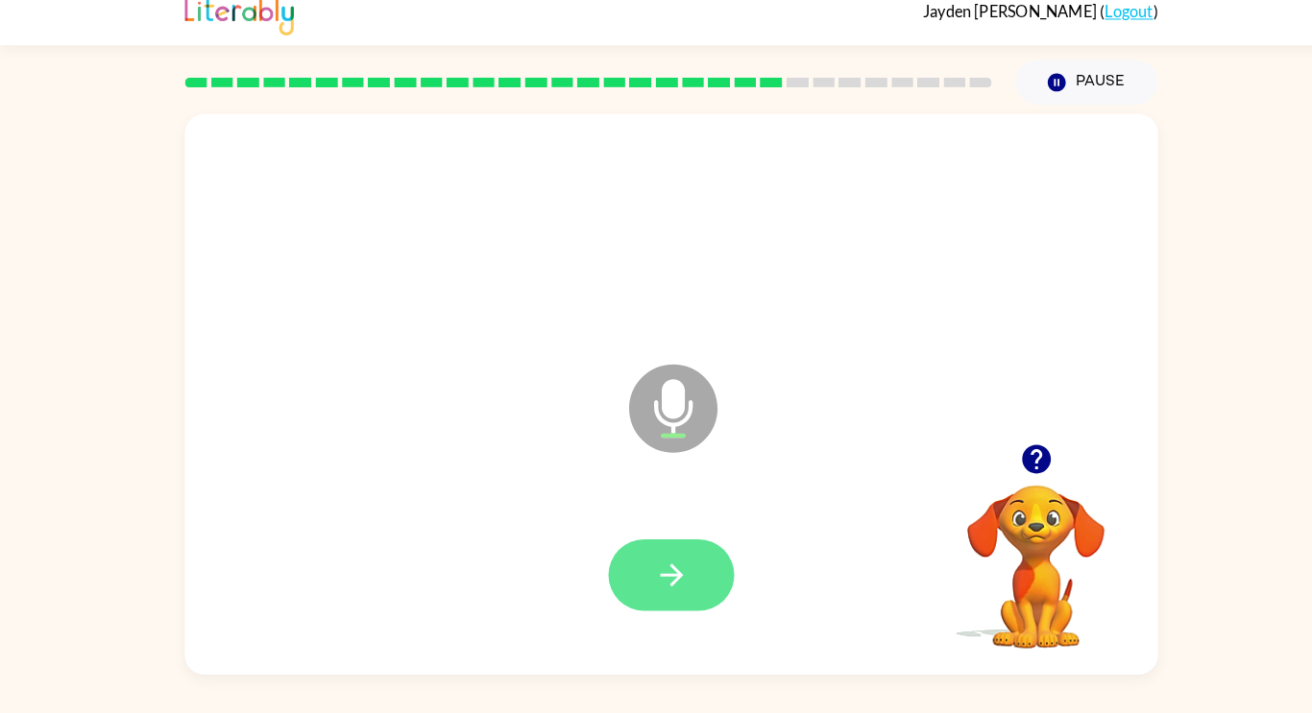
click at [667, 585] on icon "button" at bounding box center [657, 578] width 34 height 34
click at [631, 560] on button "button" at bounding box center [655, 578] width 123 height 70
click at [676, 589] on button "button" at bounding box center [655, 578] width 123 height 70
click at [664, 600] on button "button" at bounding box center [655, 578] width 123 height 70
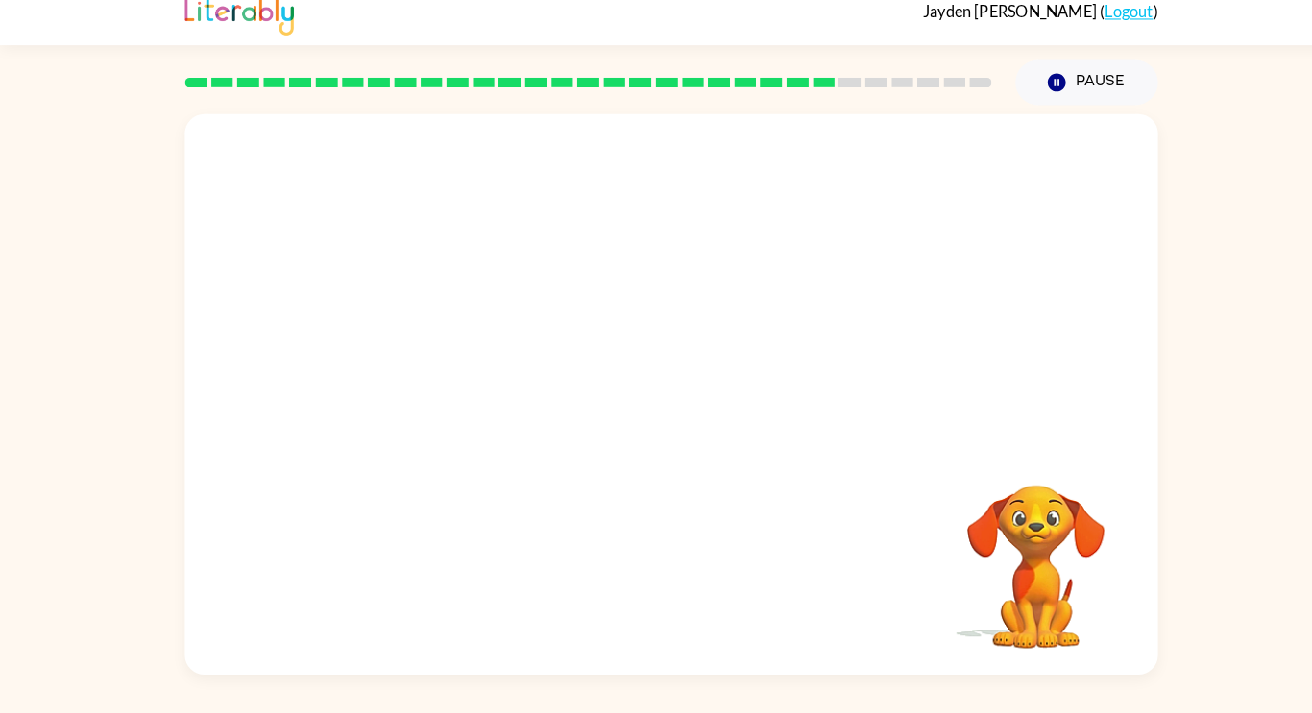
click at [686, 257] on div at bounding box center [656, 243] width 912 height 157
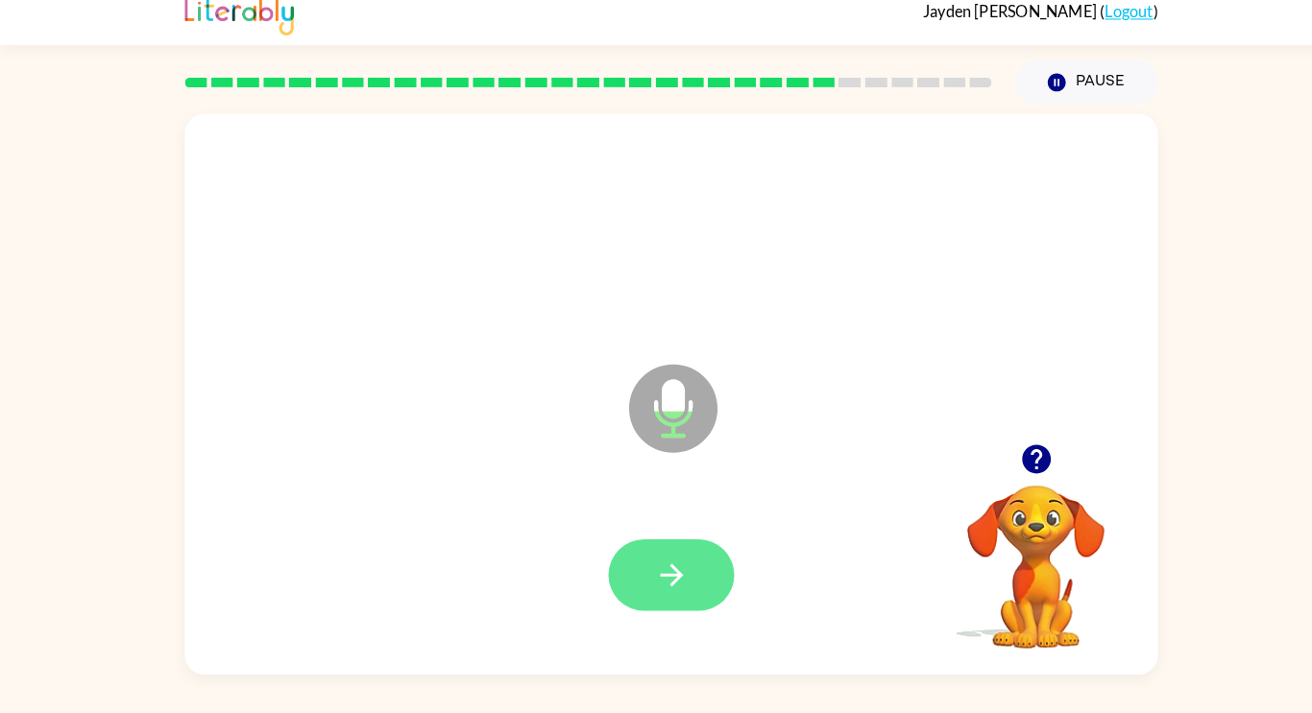
click at [663, 587] on icon "button" at bounding box center [657, 578] width 34 height 34
click at [1007, 464] on icon "button" at bounding box center [1012, 464] width 28 height 28
click at [637, 600] on button "button" at bounding box center [655, 578] width 123 height 70
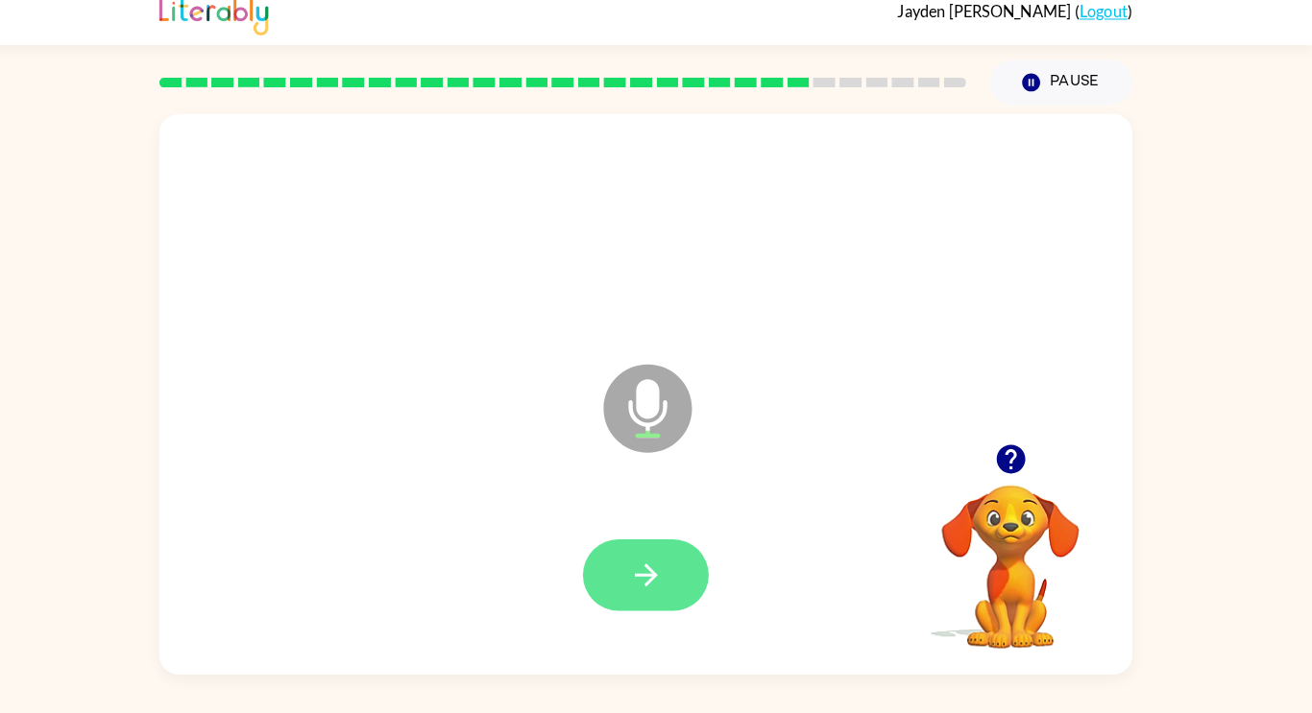
click at [713, 578] on button "button" at bounding box center [655, 578] width 123 height 70
click at [625, 576] on button "button" at bounding box center [655, 578] width 123 height 70
click at [649, 574] on icon "button" at bounding box center [657, 578] width 34 height 34
click at [637, 602] on button "button" at bounding box center [655, 578] width 123 height 70
click at [1017, 471] on icon "button" at bounding box center [1012, 464] width 28 height 28
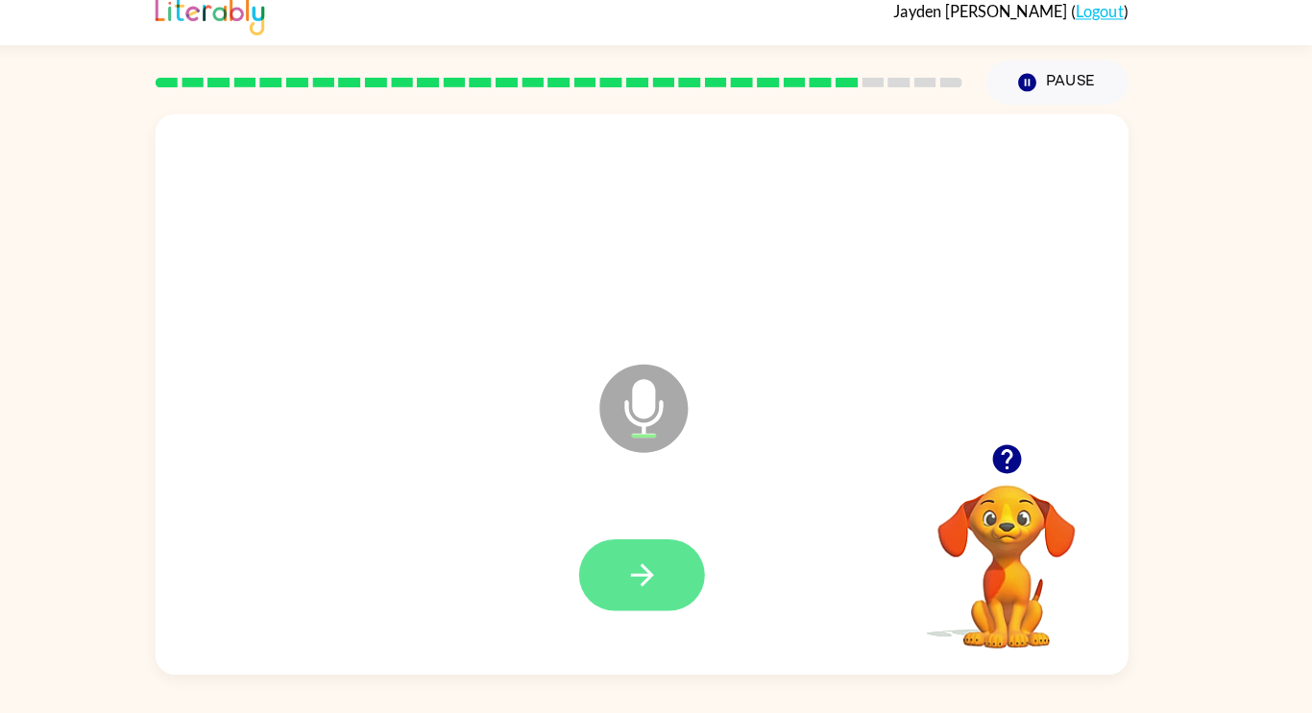
click at [653, 589] on icon "button" at bounding box center [657, 578] width 34 height 34
click at [664, 592] on icon "button" at bounding box center [657, 578] width 34 height 34
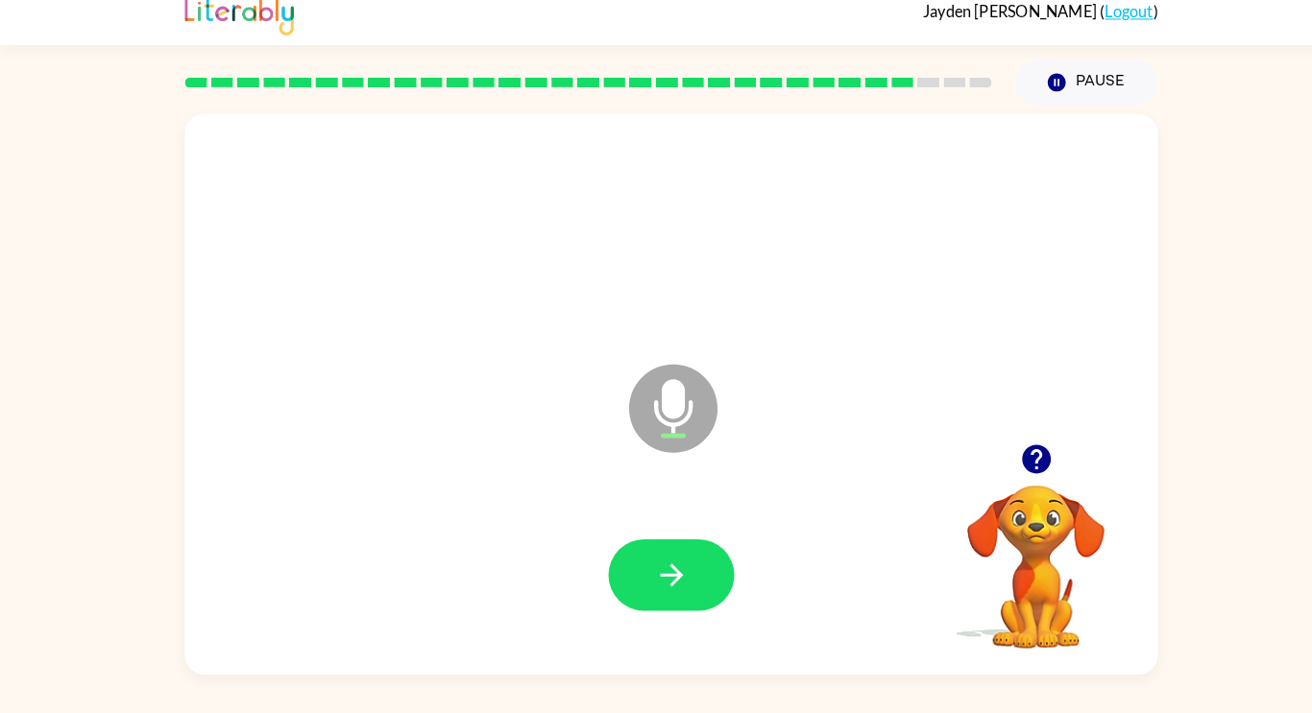
click at [968, 470] on div at bounding box center [1012, 464] width 192 height 49
click at [1000, 457] on icon "button" at bounding box center [1013, 464] width 34 height 34
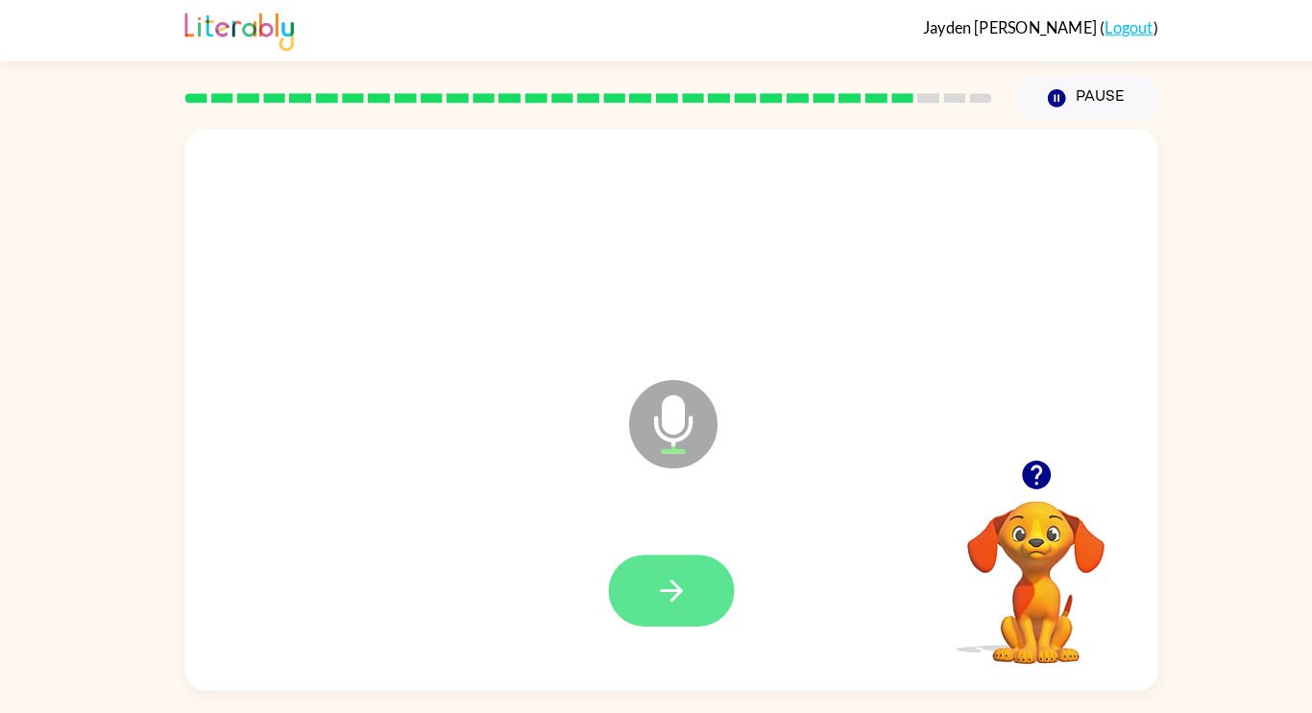
click at [691, 602] on button "button" at bounding box center [655, 578] width 123 height 70
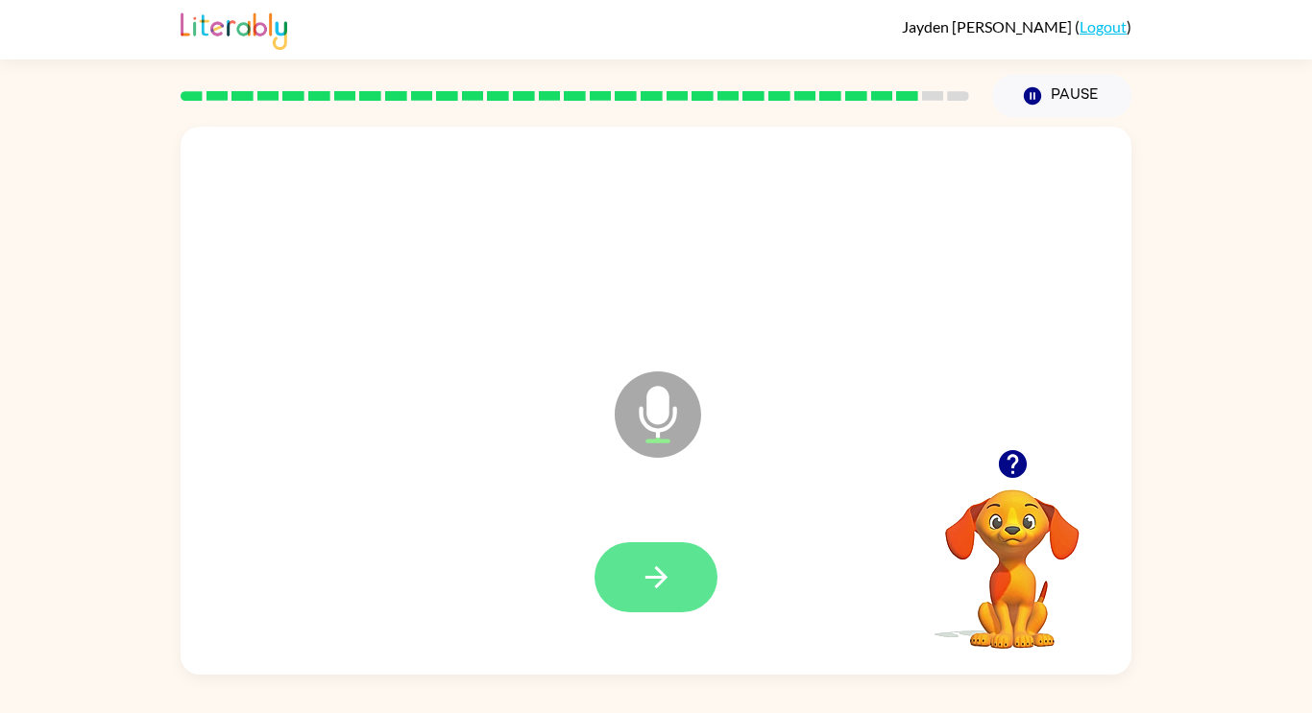
click at [671, 563] on icon "button" at bounding box center [657, 578] width 34 height 34
click at [677, 579] on button "button" at bounding box center [655, 578] width 123 height 70
click at [670, 584] on icon "button" at bounding box center [657, 578] width 34 height 34
click at [680, 591] on button "button" at bounding box center [655, 578] width 123 height 70
